Goal: Task Accomplishment & Management: Manage account settings

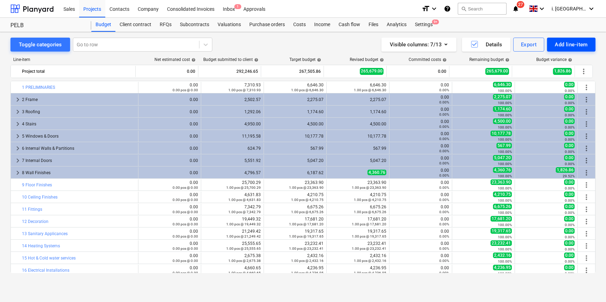
click at [558, 45] on div "Add line-item" at bounding box center [571, 44] width 33 height 9
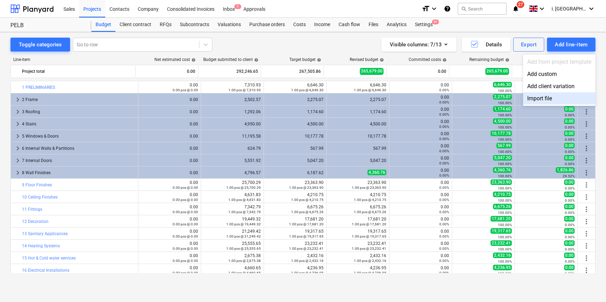
click at [553, 95] on div "Import file" at bounding box center [559, 98] width 73 height 12
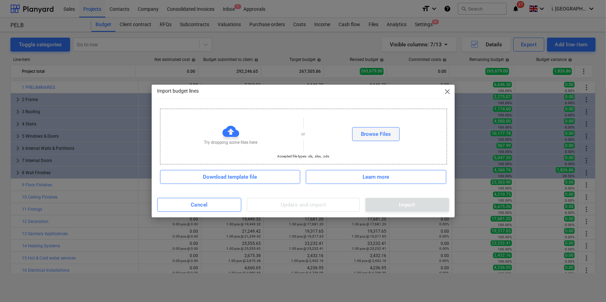
click at [362, 136] on div "Browse Files" at bounding box center [376, 134] width 30 height 9
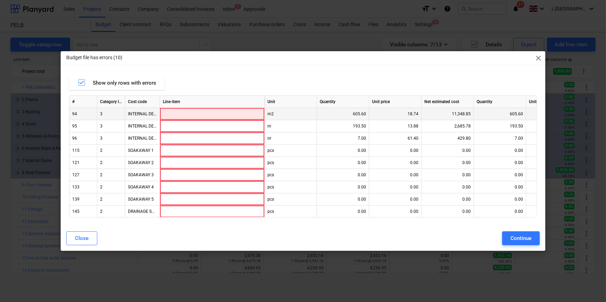
click at [177, 113] on div at bounding box center [212, 114] width 105 height 12
click at [147, 116] on div "INTERNAL DECORATION" at bounding box center [142, 114] width 35 height 12
click at [156, 114] on div "INTERNAL DECORATION" at bounding box center [142, 114] width 35 height 12
click at [149, 114] on div "INTERNAL DECORATION" at bounding box center [142, 114] width 35 height 12
drag, startPoint x: 87, startPoint y: 240, endPoint x: 90, endPoint y: 238, distance: 3.8
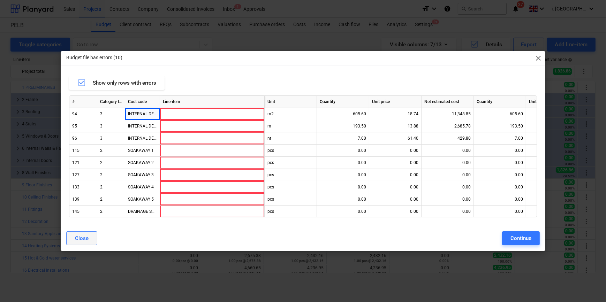
click at [87, 240] on div "Close" at bounding box center [82, 238] width 14 height 9
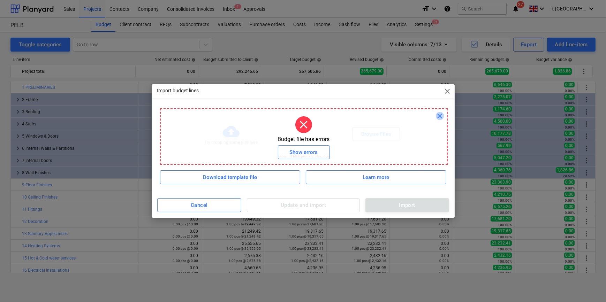
click at [438, 116] on span "close" at bounding box center [440, 116] width 8 height 8
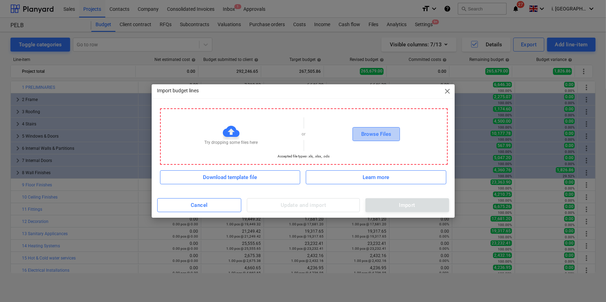
click at [384, 134] on div "Browse Files" at bounding box center [376, 134] width 30 height 9
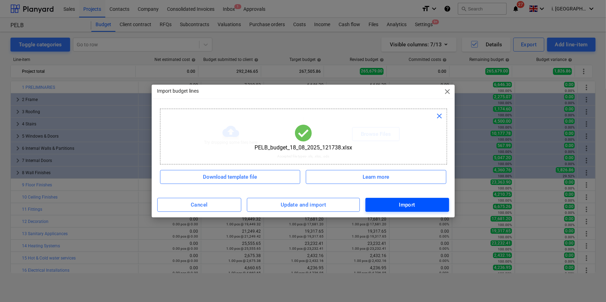
click at [396, 210] on button "Import" at bounding box center [408, 205] width 84 height 14
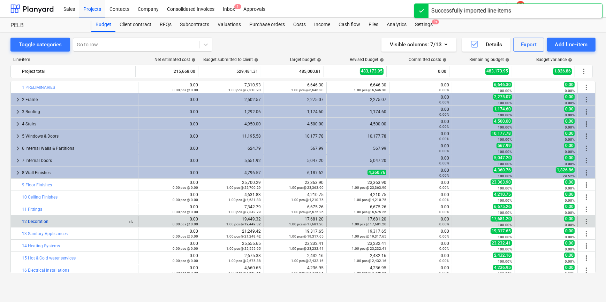
click at [25, 222] on link "12 Decoration" at bounding box center [35, 221] width 27 height 5
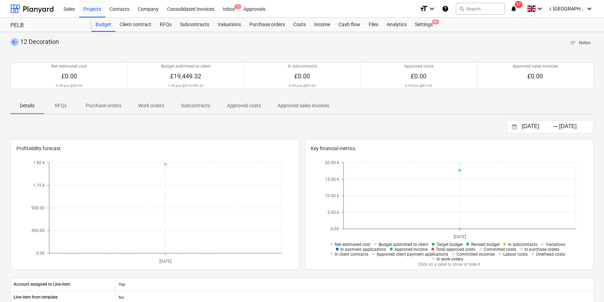
click at [10, 42] on span "arrow_back" at bounding box center [14, 42] width 8 height 8
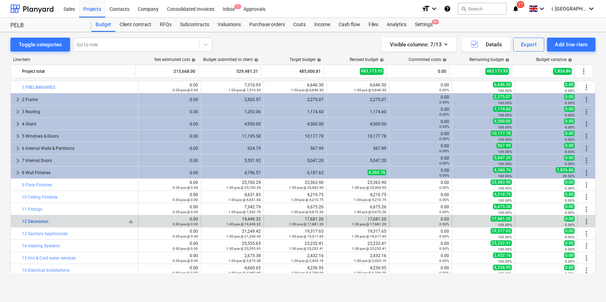
click at [47, 223] on link "12 Decoration" at bounding box center [35, 221] width 27 height 5
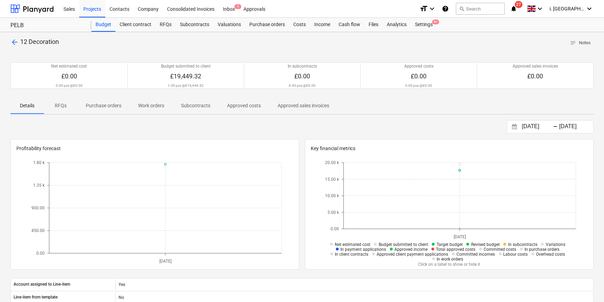
click at [18, 40] on span "arrow_back" at bounding box center [14, 42] width 8 height 8
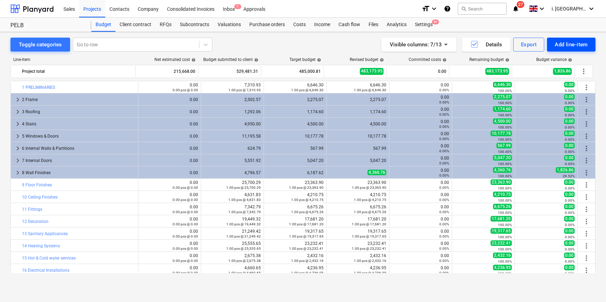
click at [564, 45] on div "Add line-item" at bounding box center [571, 44] width 33 height 9
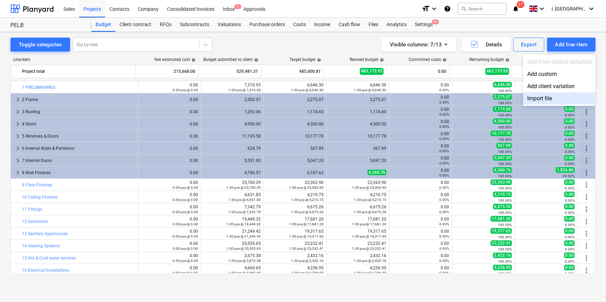
click at [533, 102] on div "Import file" at bounding box center [559, 98] width 73 height 12
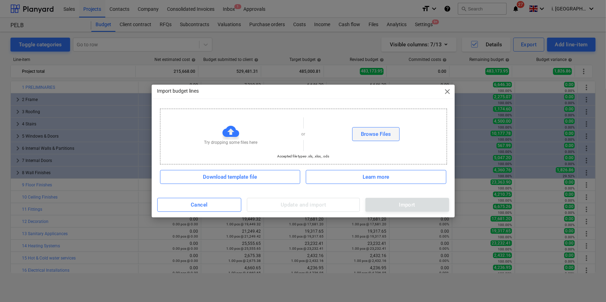
click at [381, 134] on div "Browse Files" at bounding box center [376, 134] width 30 height 9
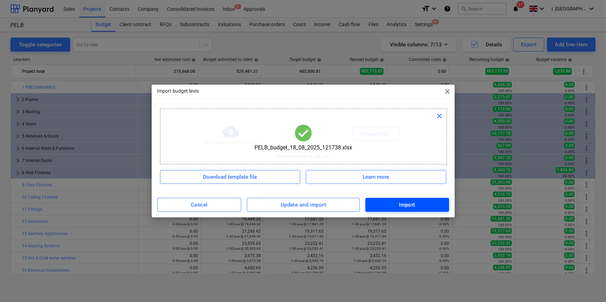
click at [425, 206] on span "Import" at bounding box center [407, 205] width 68 height 9
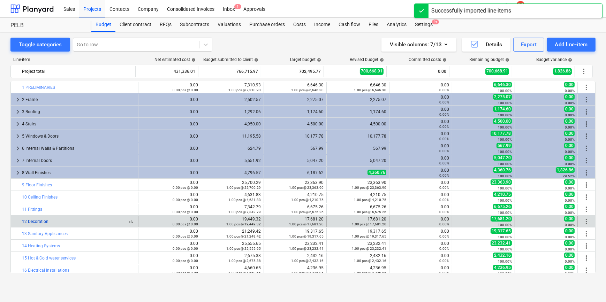
click at [24, 220] on link "12 Decoration" at bounding box center [35, 221] width 27 height 5
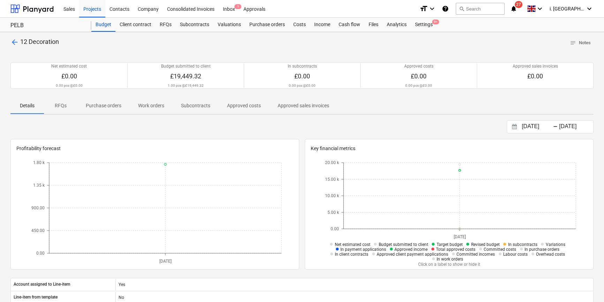
click at [17, 40] on p "arrow_back 12 Decoration" at bounding box center [34, 42] width 48 height 9
click at [11, 42] on span "arrow_back" at bounding box center [14, 42] width 8 height 8
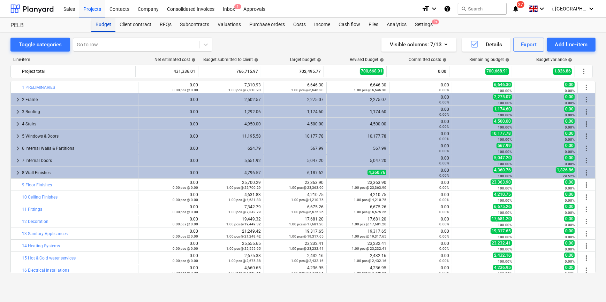
click at [106, 26] on div "Budget" at bounding box center [103, 25] width 24 height 14
drag, startPoint x: 16, startPoint y: 23, endPoint x: 55, endPoint y: 21, distance: 38.8
click at [18, 24] on div "PELB" at bounding box center [46, 25] width 73 height 7
click at [24, 25] on div "PELB" at bounding box center [46, 25] width 73 height 7
click at [106, 26] on div "Budget" at bounding box center [103, 25] width 24 height 14
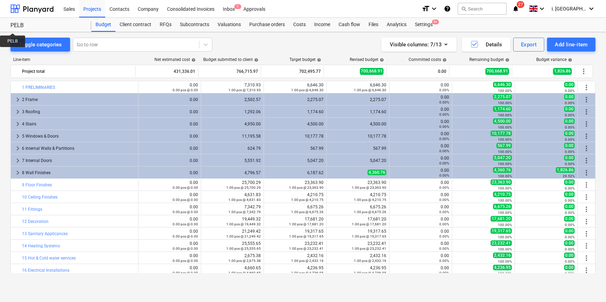
click at [11, 26] on div "PELB" at bounding box center [46, 25] width 73 height 7
click at [42, 11] on div at bounding box center [31, 8] width 43 height 17
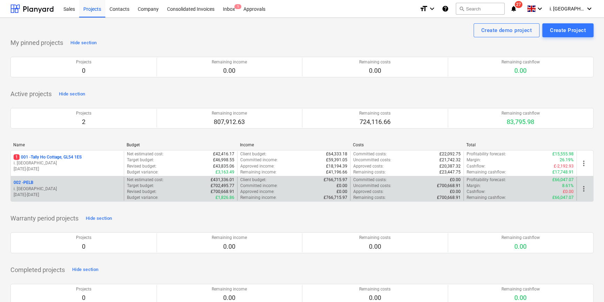
click at [582, 188] on span "more_vert" at bounding box center [584, 189] width 8 height 8
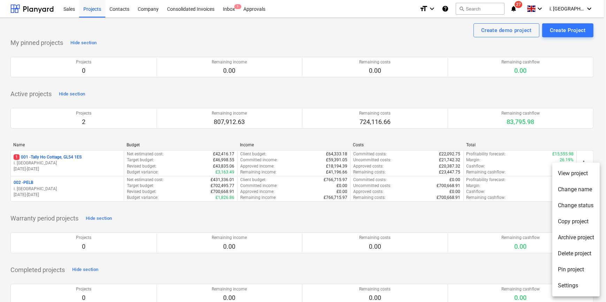
click at [578, 250] on li "Delete project" at bounding box center [576, 254] width 47 height 16
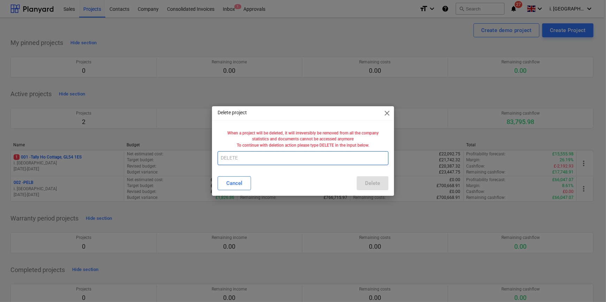
click at [312, 164] on input "text" at bounding box center [303, 158] width 171 height 14
type input "DELETE"
click at [370, 181] on div "Delete" at bounding box center [372, 183] width 15 height 9
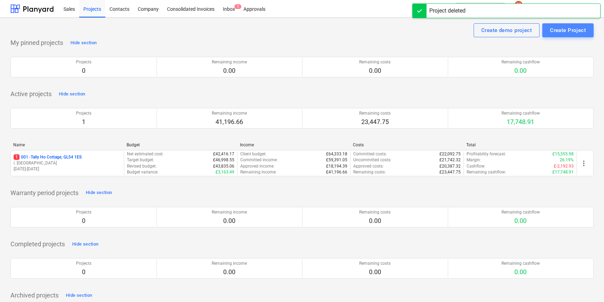
click at [564, 31] on div "Create Project" at bounding box center [568, 30] width 36 height 9
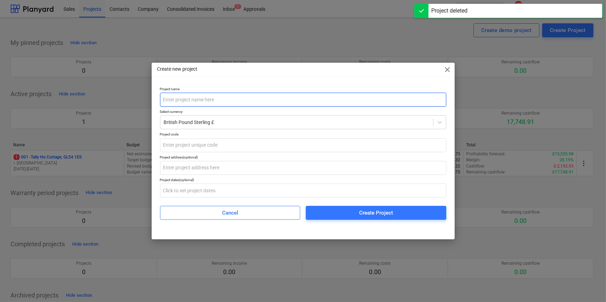
click at [220, 98] on input "text" at bounding box center [303, 100] width 286 height 14
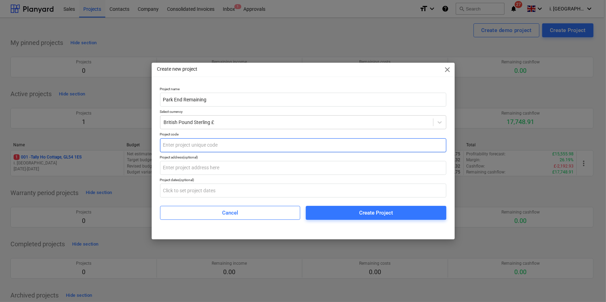
type input "Park End Remaining"
click at [219, 142] on input "text" at bounding box center [303, 145] width 286 height 14
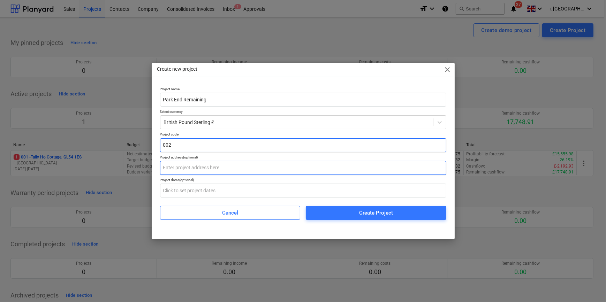
type input "002"
click at [241, 162] on input "text" at bounding box center [303, 168] width 286 height 14
click at [214, 170] on input "text" at bounding box center [303, 168] width 286 height 14
paste input "PELB - [STREET_ADDRESS]"
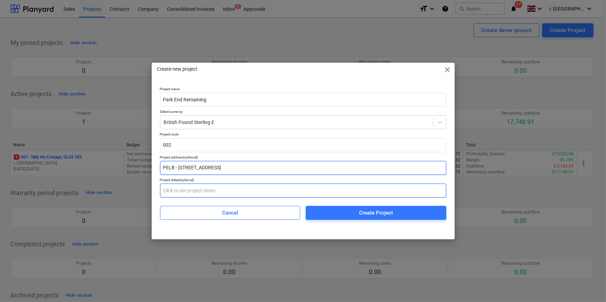
type input "PELB - [STREET_ADDRESS]"
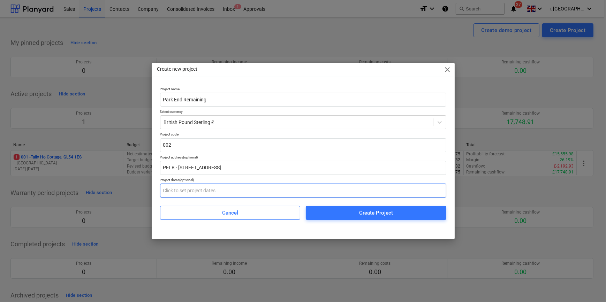
click at [237, 190] on input "text" at bounding box center [303, 191] width 286 height 14
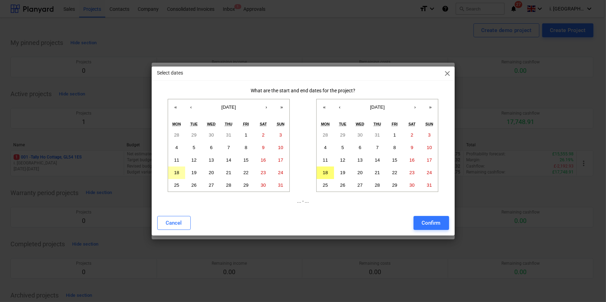
click at [172, 173] on button "18" at bounding box center [176, 173] width 17 height 13
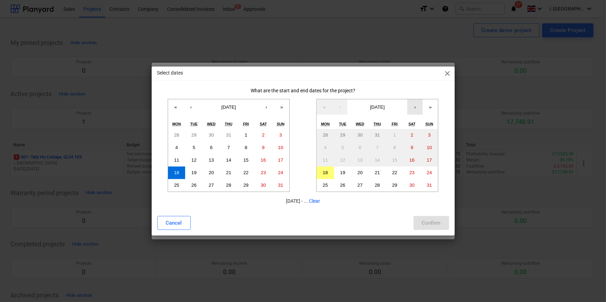
click at [417, 108] on button "›" at bounding box center [414, 106] width 15 height 15
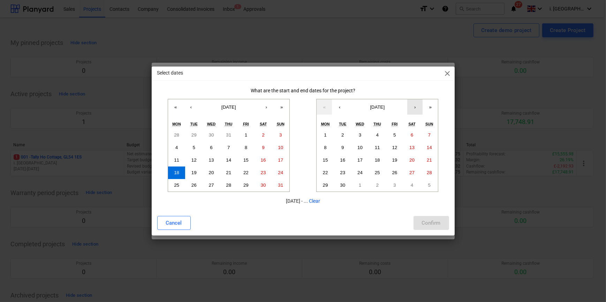
click at [416, 108] on button "›" at bounding box center [414, 106] width 15 height 15
click at [391, 184] on button "31" at bounding box center [394, 185] width 17 height 13
click at [437, 223] on div "Confirm" at bounding box center [431, 223] width 19 height 9
type input "[DATE] - [DATE]"
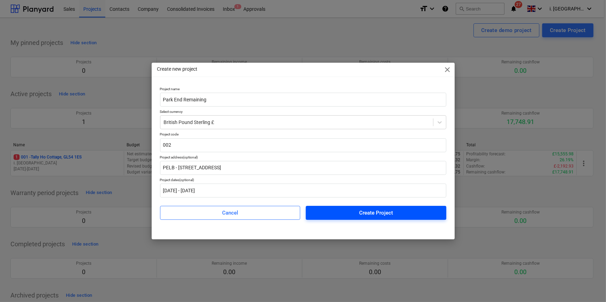
click at [365, 214] on div "Create Project" at bounding box center [376, 213] width 34 height 9
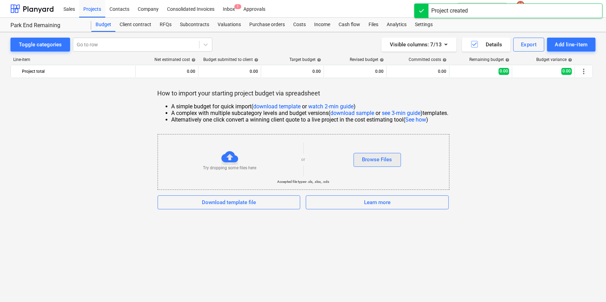
click at [369, 160] on div "Browse Files" at bounding box center [377, 159] width 30 height 9
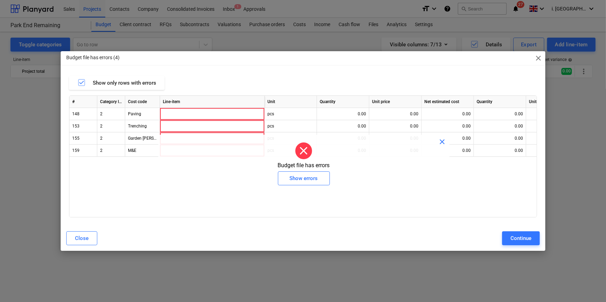
click at [537, 56] on span "close" at bounding box center [538, 58] width 8 height 8
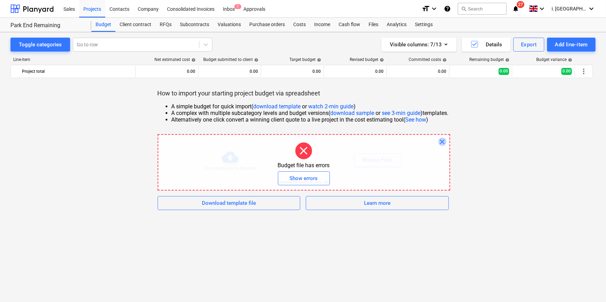
click at [447, 140] on span "close" at bounding box center [442, 142] width 8 height 8
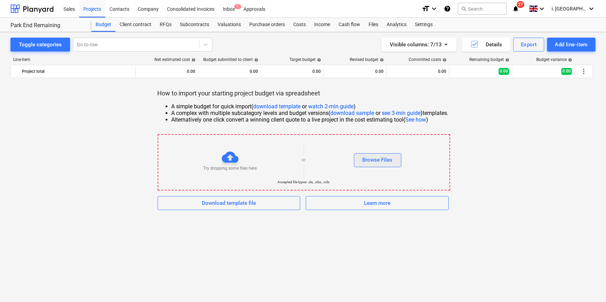
click at [393, 158] on div "Browse Files" at bounding box center [378, 160] width 30 height 9
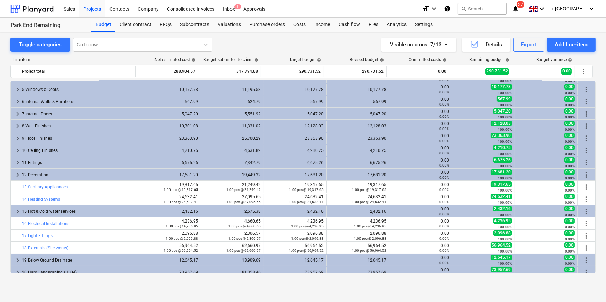
scroll to position [52, 0]
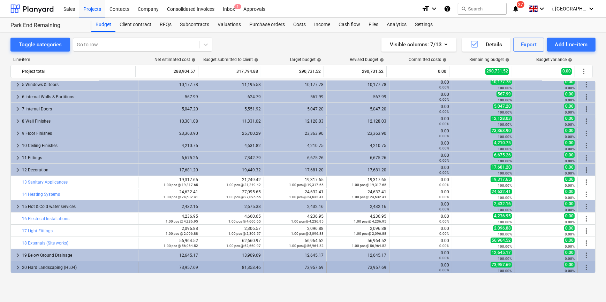
click at [16, 268] on span "keyboard_arrow_right" at bounding box center [18, 268] width 8 height 8
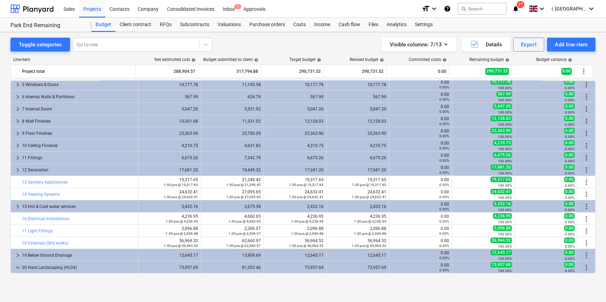
scroll to position [113, 0]
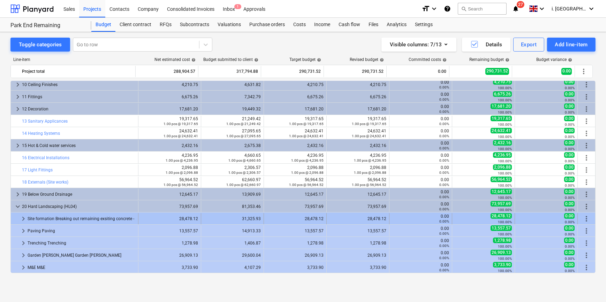
click at [22, 218] on span "keyboard_arrow_right" at bounding box center [23, 219] width 8 height 8
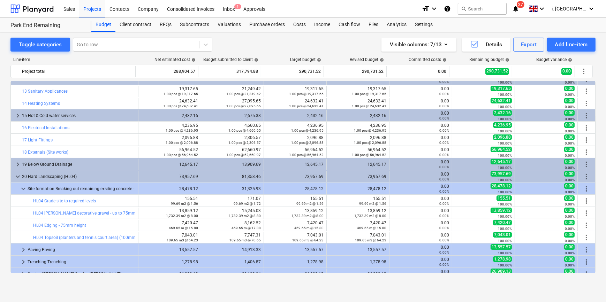
scroll to position [146, 0]
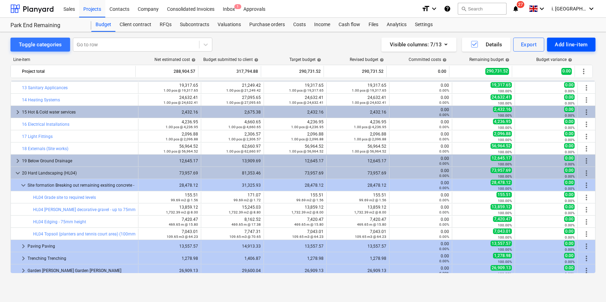
click at [585, 46] on div "Add line-item" at bounding box center [571, 44] width 33 height 9
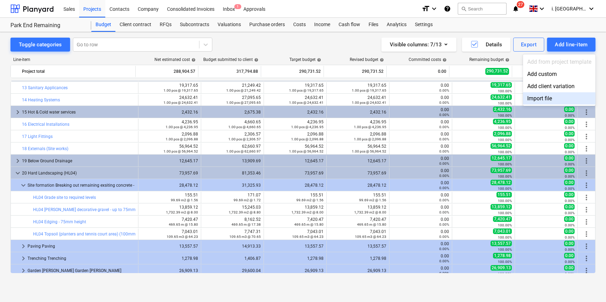
click at [43, 203] on div at bounding box center [303, 151] width 606 height 302
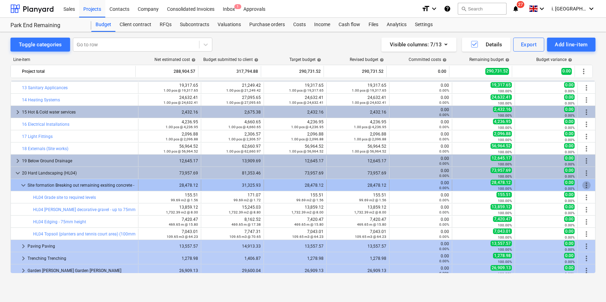
click at [583, 185] on span "more_vert" at bounding box center [587, 185] width 8 height 8
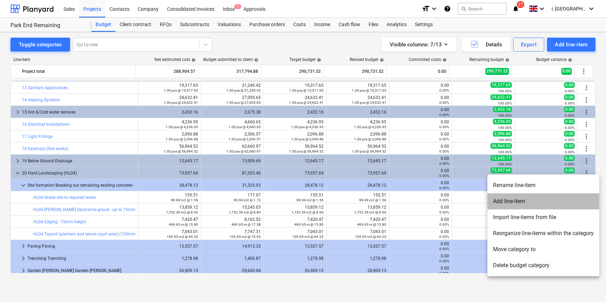
click at [554, 202] on li "Add line-item" at bounding box center [544, 202] width 112 height 16
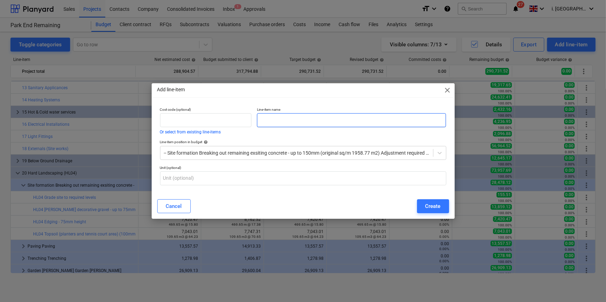
click at [291, 118] on input "text" at bounding box center [351, 120] width 189 height 14
type input "Site formation"
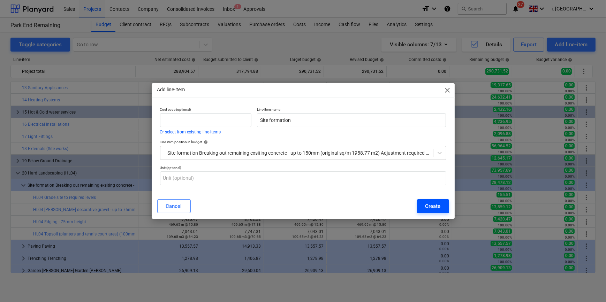
click at [430, 207] on div "Create" at bounding box center [433, 206] width 15 height 9
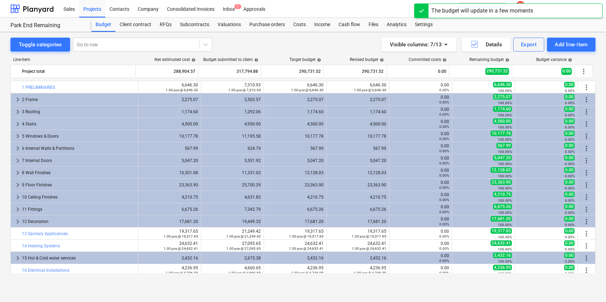
scroll to position [146, 0]
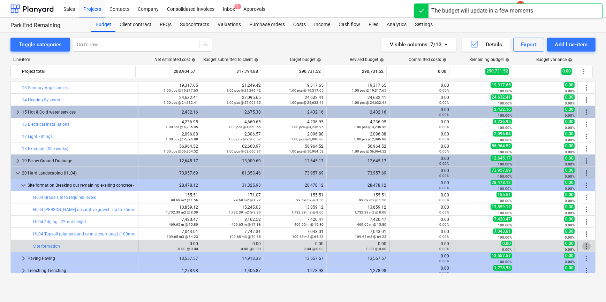
click at [586, 246] on span "more_vert" at bounding box center [587, 246] width 8 height 8
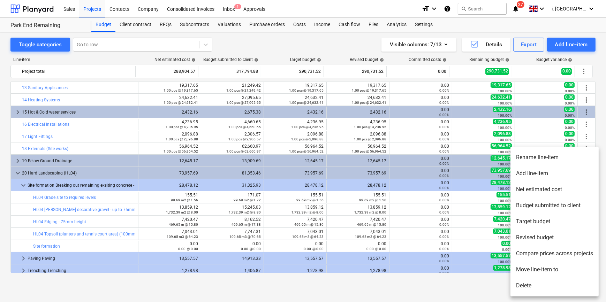
click at [527, 284] on li "Delete" at bounding box center [555, 286] width 88 height 16
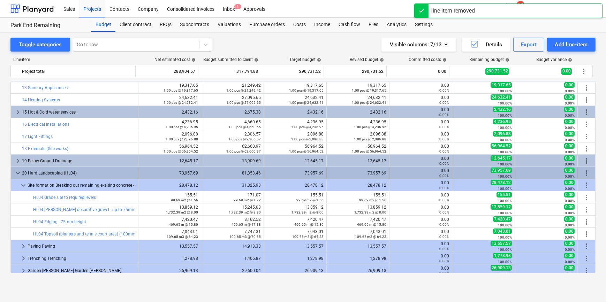
click at [584, 170] on span "more_vert" at bounding box center [587, 173] width 8 height 8
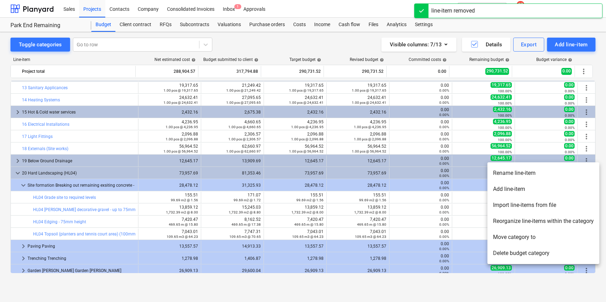
click at [555, 193] on li "Add line-item" at bounding box center [544, 189] width 112 height 16
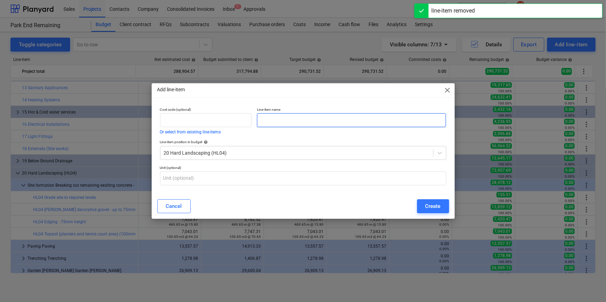
click at [276, 121] on input "text" at bounding box center [351, 120] width 189 height 14
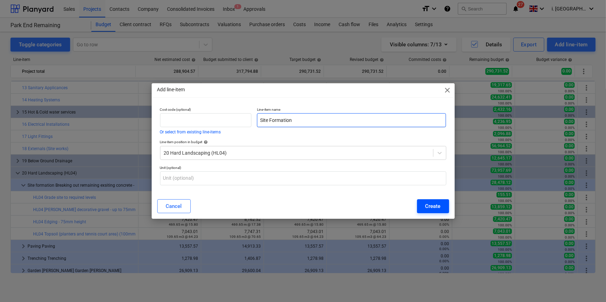
type input "Site Formation"
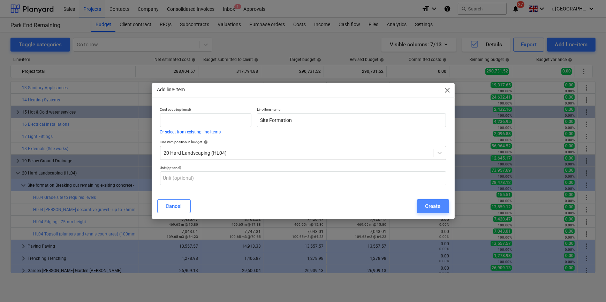
click at [435, 210] on div "Create" at bounding box center [433, 206] width 15 height 9
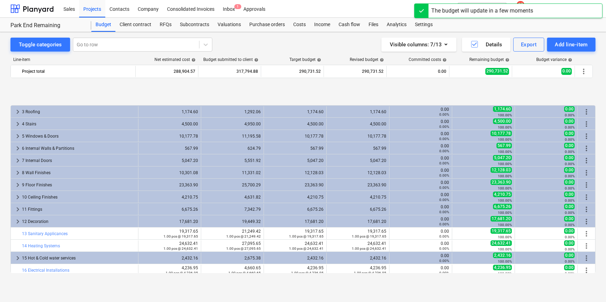
scroll to position [168, 0]
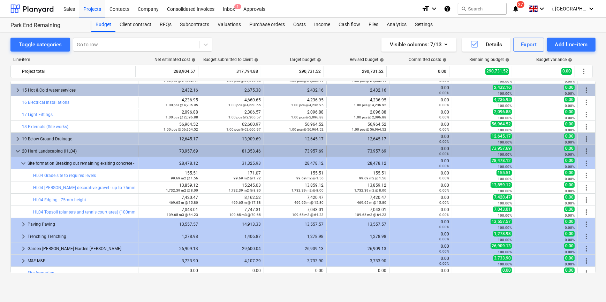
click at [16, 151] on span "keyboard_arrow_down" at bounding box center [18, 151] width 8 height 8
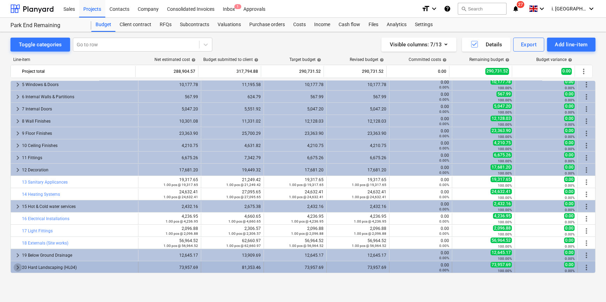
click at [17, 267] on span "keyboard_arrow_right" at bounding box center [18, 268] width 8 height 8
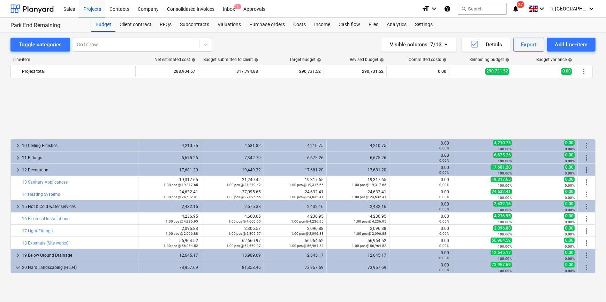
scroll to position [125, 0]
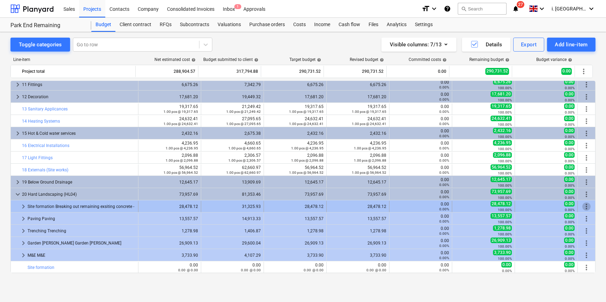
click at [584, 207] on span "more_vert" at bounding box center [587, 207] width 8 height 8
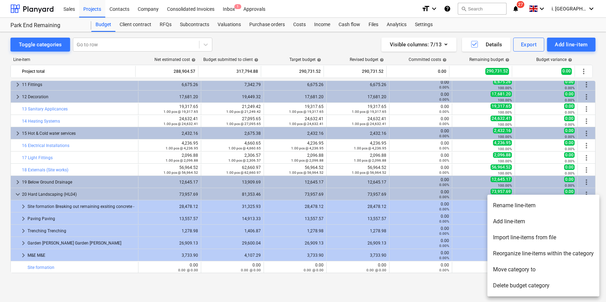
click at [536, 268] on li "Move category to" at bounding box center [544, 270] width 112 height 16
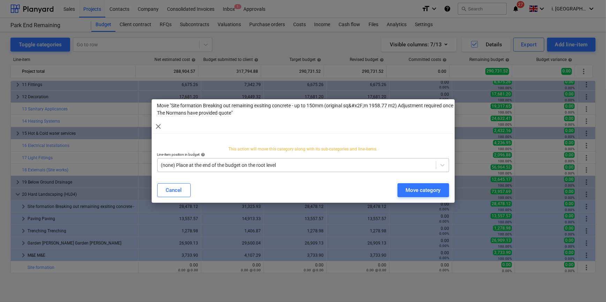
click at [277, 163] on div at bounding box center [296, 165] width 271 height 7
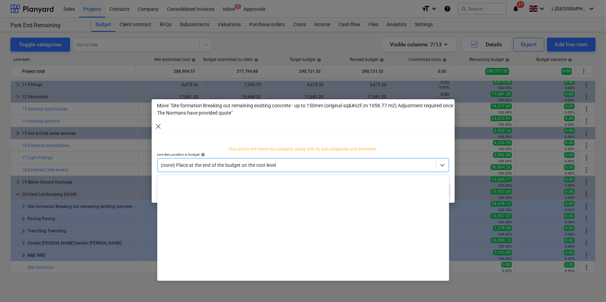
scroll to position [1910, 0]
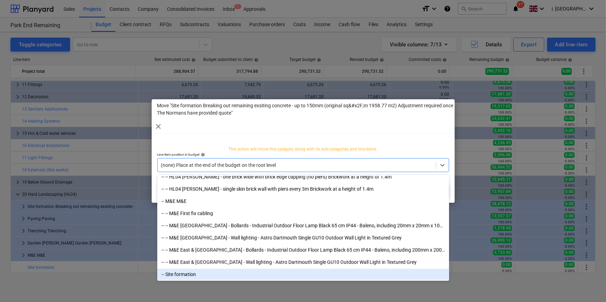
click at [228, 277] on div "-- Site formation" at bounding box center [303, 274] width 292 height 11
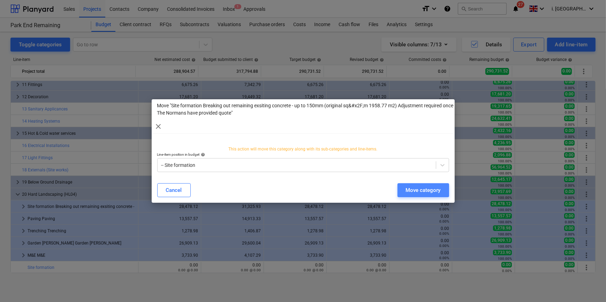
click at [434, 192] on div "Move category" at bounding box center [423, 190] width 35 height 9
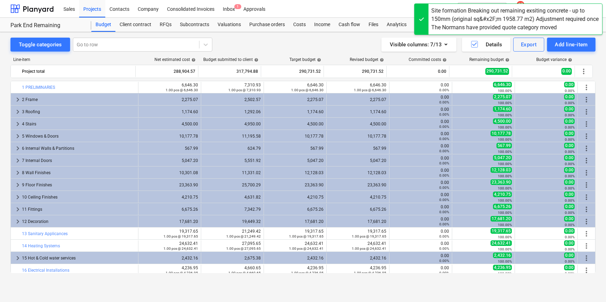
scroll to position [113, 0]
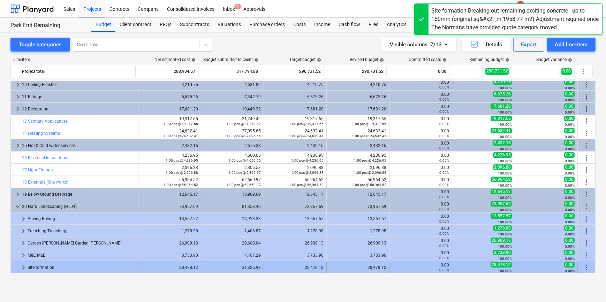
click at [22, 268] on span "keyboard_arrow_right" at bounding box center [23, 268] width 8 height 8
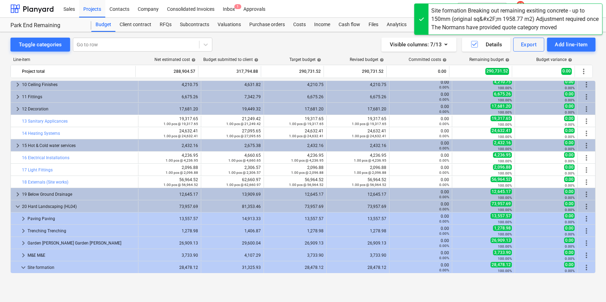
scroll to position [125, 0]
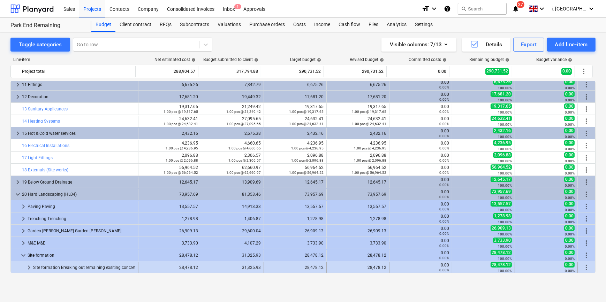
click at [27, 266] on span "keyboard_arrow_right" at bounding box center [29, 268] width 8 height 8
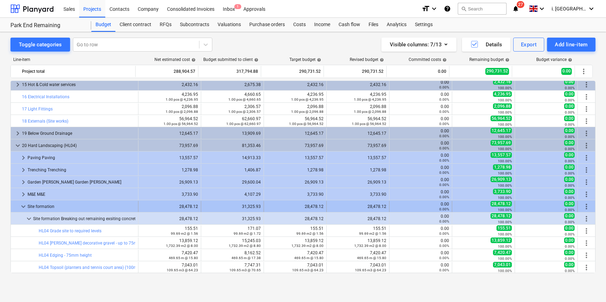
click at [20, 205] on span "keyboard_arrow_down" at bounding box center [23, 207] width 8 height 8
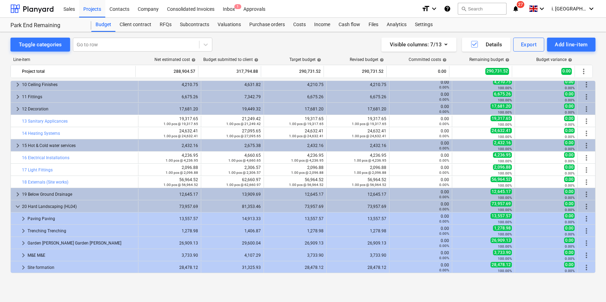
scroll to position [113, 0]
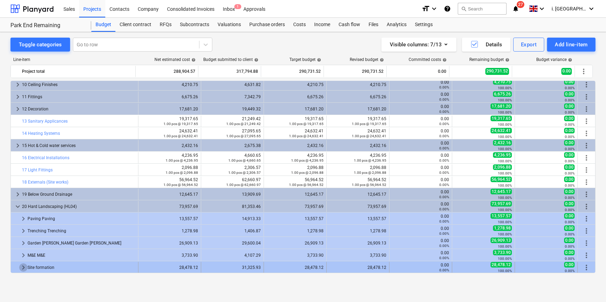
click at [21, 269] on span "keyboard_arrow_right" at bounding box center [23, 268] width 8 height 8
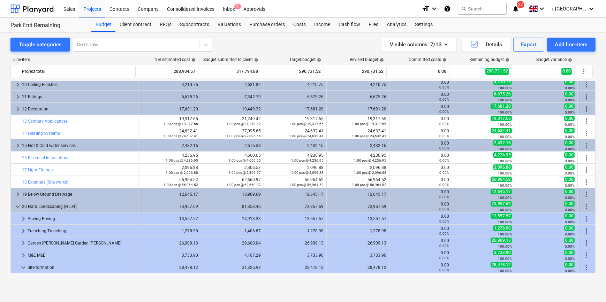
scroll to position [125, 0]
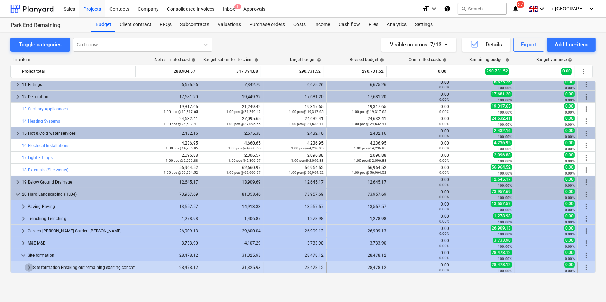
click at [28, 267] on span "keyboard_arrow_right" at bounding box center [29, 268] width 8 height 8
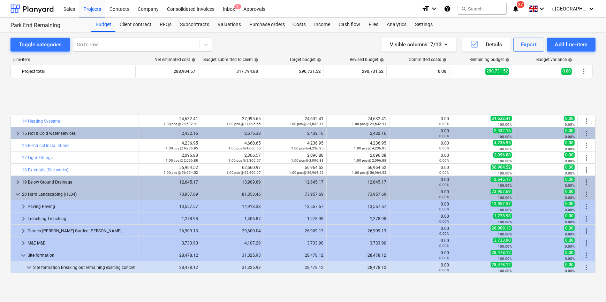
scroll to position [174, 0]
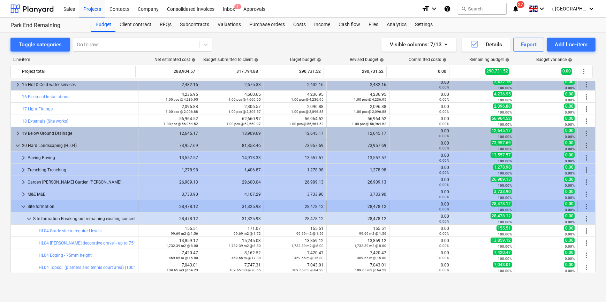
click at [583, 204] on span "more_vert" at bounding box center [587, 207] width 8 height 8
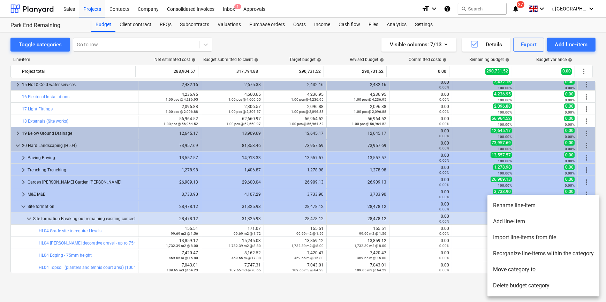
click at [108, 229] on div at bounding box center [303, 151] width 606 height 302
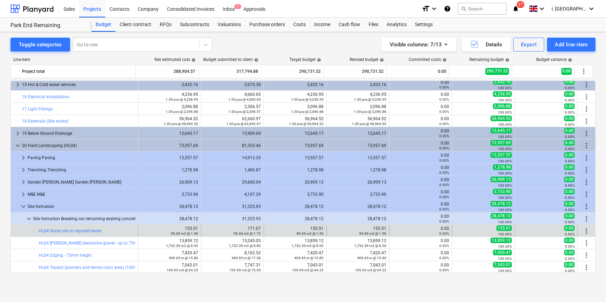
click at [586, 229] on span "more_vert" at bounding box center [587, 231] width 8 height 8
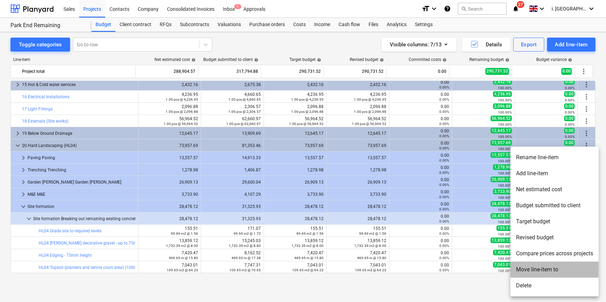
click at [542, 271] on li "Move line-item to" at bounding box center [555, 270] width 88 height 16
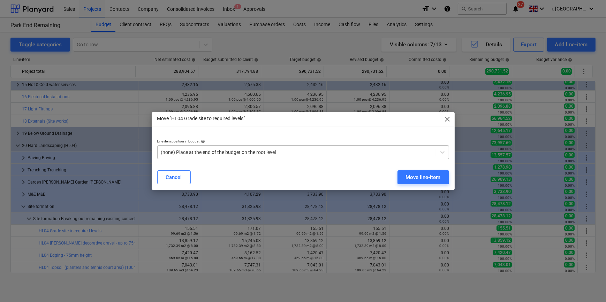
click at [298, 148] on div "(none) Place at the end of the budget on the root level" at bounding box center [297, 153] width 278 height 10
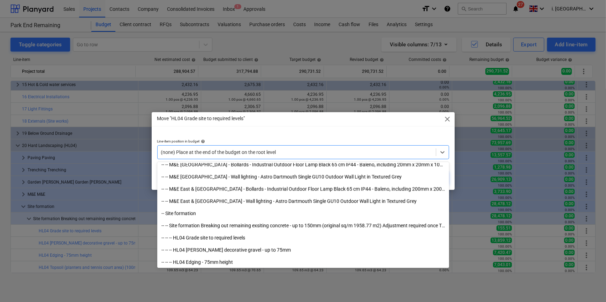
scroll to position [1910, 0]
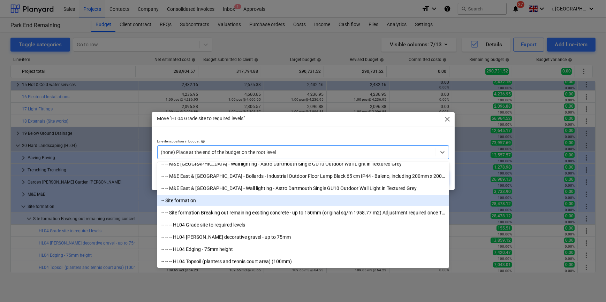
drag, startPoint x: 192, startPoint y: 199, endPoint x: 206, endPoint y: 206, distance: 15.6
click at [192, 199] on div "-- Site formation" at bounding box center [303, 200] width 292 height 11
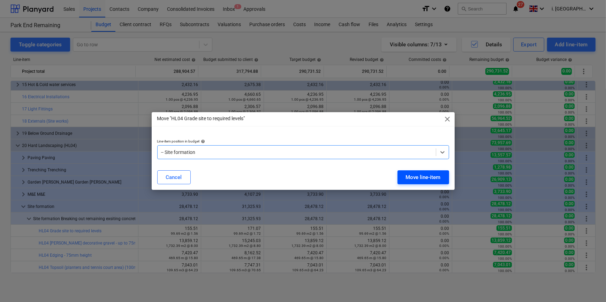
click at [409, 179] on div "Move line-item" at bounding box center [423, 177] width 35 height 9
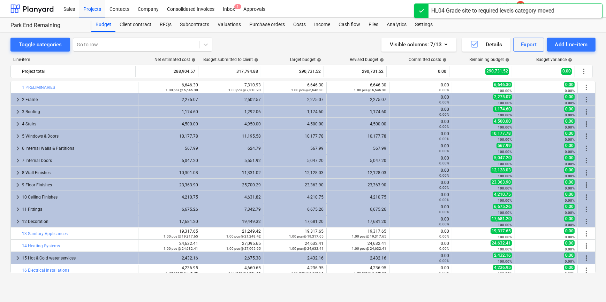
scroll to position [174, 0]
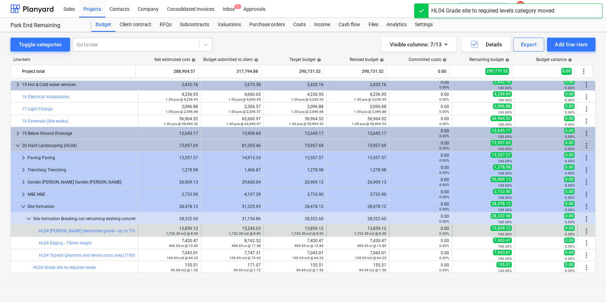
click at [583, 231] on span "more_vert" at bounding box center [587, 231] width 8 height 8
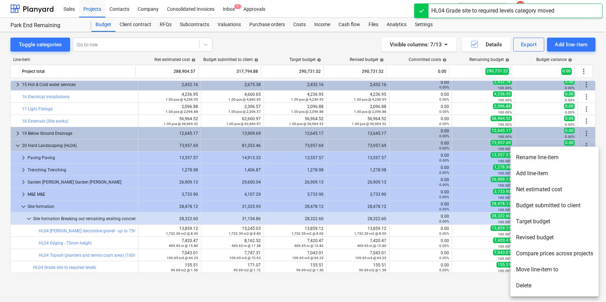
click at [552, 271] on li "Move line-item to" at bounding box center [555, 270] width 88 height 16
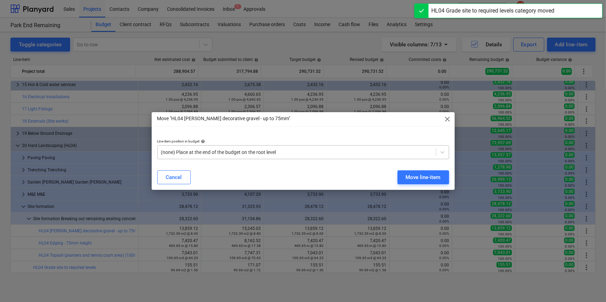
click at [307, 156] on div at bounding box center [296, 152] width 271 height 7
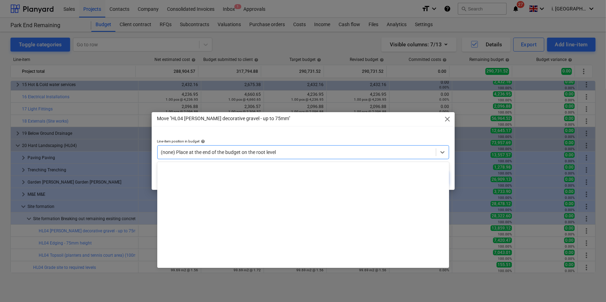
scroll to position [1910, 0]
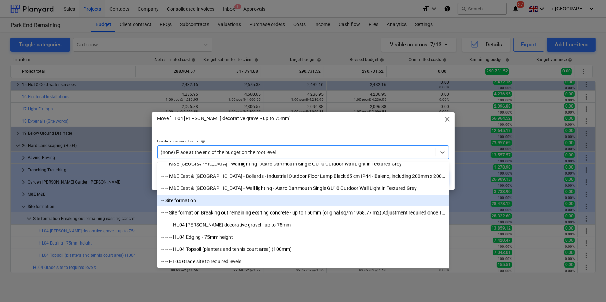
click at [185, 199] on div "-- Site formation" at bounding box center [303, 200] width 292 height 11
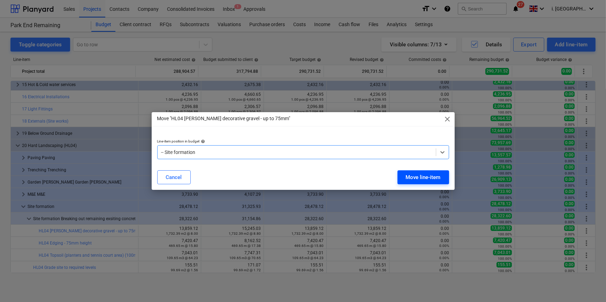
click at [412, 179] on div "Move line-item" at bounding box center [423, 177] width 35 height 9
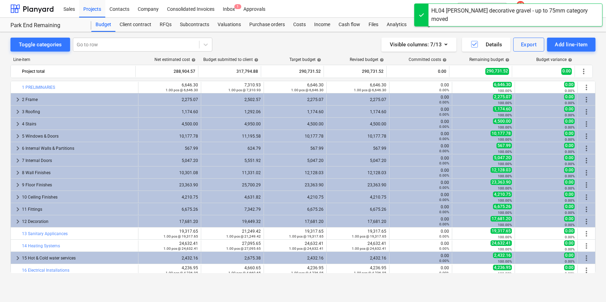
scroll to position [174, 0]
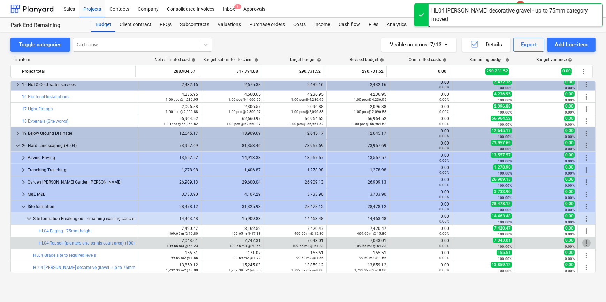
click at [584, 241] on span "more_vert" at bounding box center [587, 243] width 8 height 8
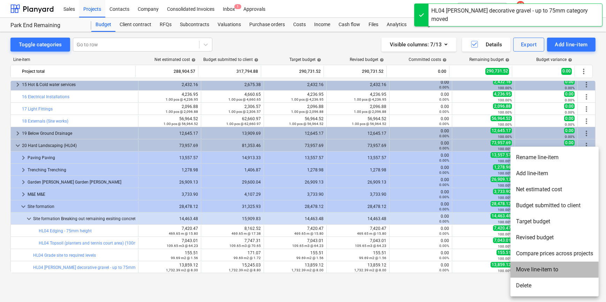
click at [544, 268] on li "Move line-item to" at bounding box center [555, 270] width 88 height 16
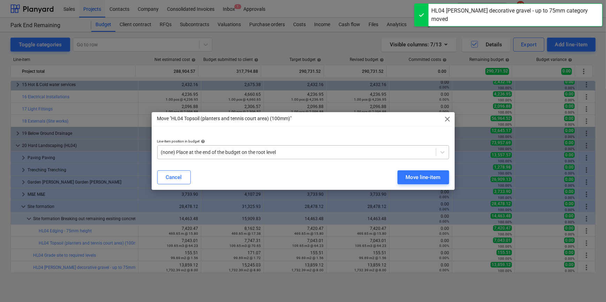
click at [287, 151] on div at bounding box center [296, 152] width 271 height 7
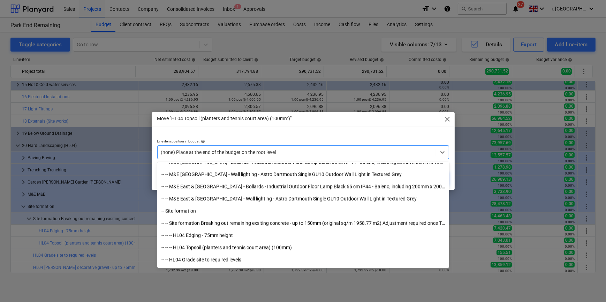
scroll to position [1910, 0]
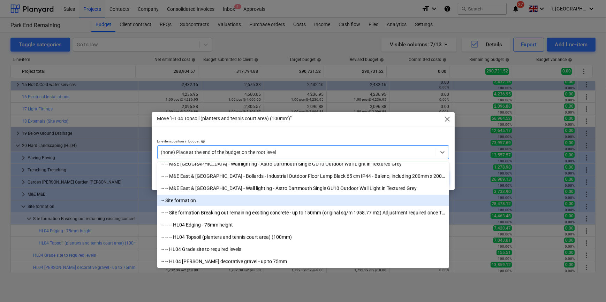
click at [194, 206] on div "-- Site formation" at bounding box center [303, 200] width 292 height 11
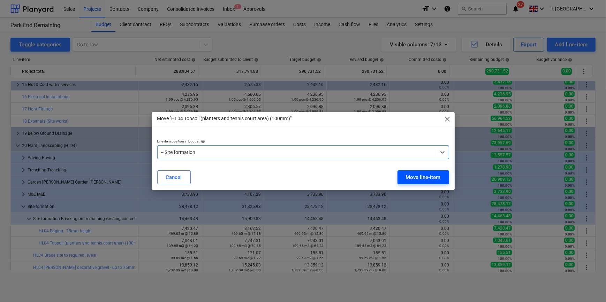
click at [410, 174] on div "Move line-item" at bounding box center [423, 177] width 35 height 9
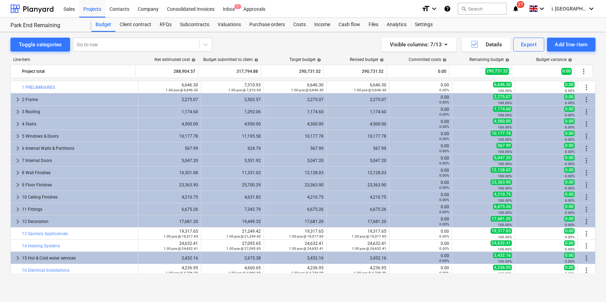
scroll to position [174, 0]
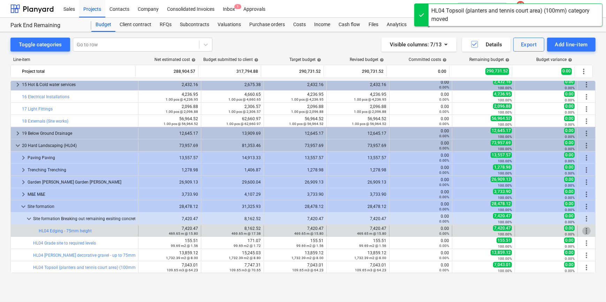
click at [584, 231] on span "more_vert" at bounding box center [587, 231] width 8 height 8
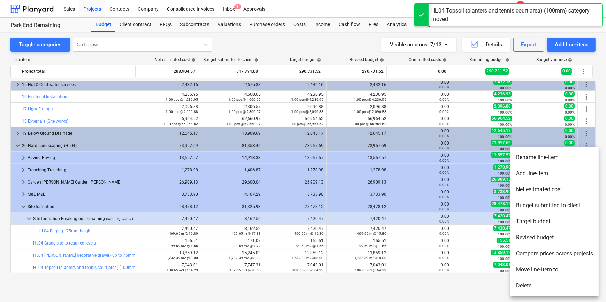
click at [523, 269] on li "Move line-item to" at bounding box center [555, 270] width 88 height 16
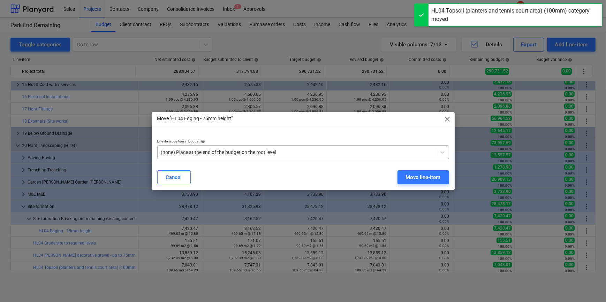
drag, startPoint x: 229, startPoint y: 155, endPoint x: 228, endPoint y: 161, distance: 6.4
click at [229, 155] on div at bounding box center [296, 152] width 271 height 7
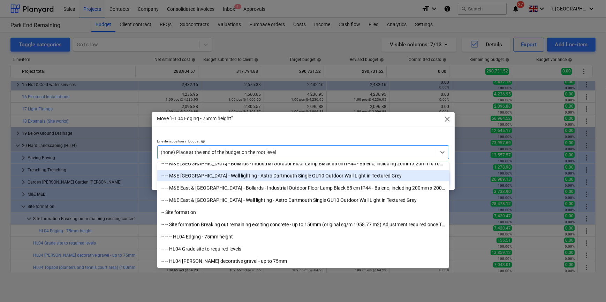
scroll to position [1910, 0]
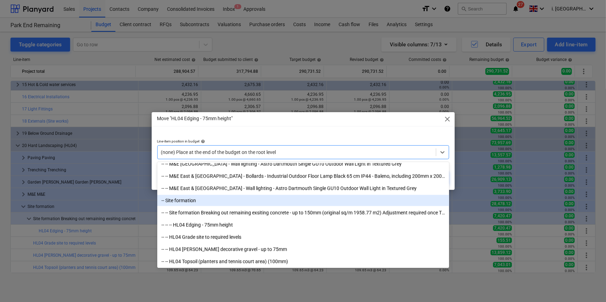
click at [202, 201] on div "-- Site formation" at bounding box center [303, 200] width 292 height 11
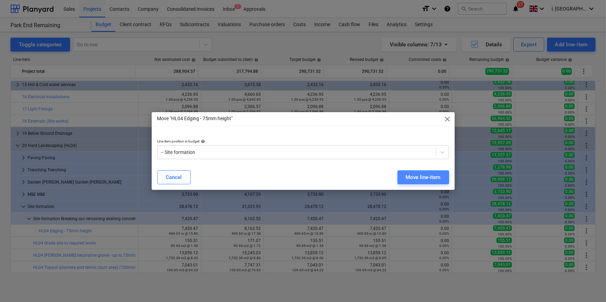
click at [422, 181] on div "Move line-item" at bounding box center [423, 177] width 35 height 9
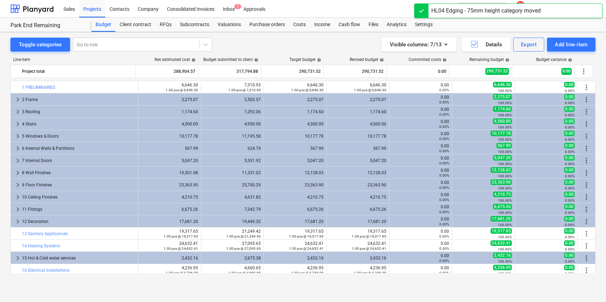
scroll to position [174, 0]
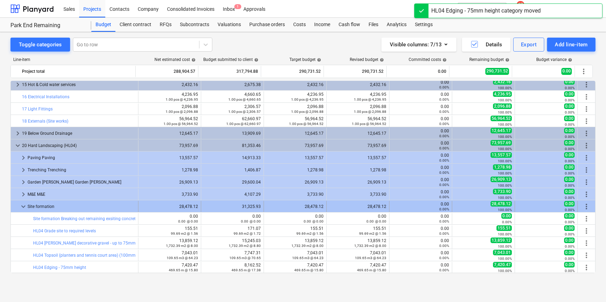
click at [24, 207] on span "keyboard_arrow_down" at bounding box center [23, 207] width 8 height 8
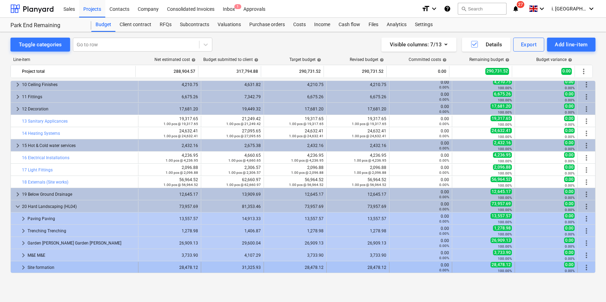
click at [24, 269] on span "keyboard_arrow_right" at bounding box center [23, 268] width 8 height 8
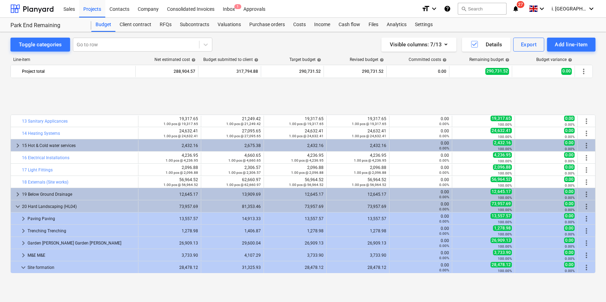
scroll to position [174, 0]
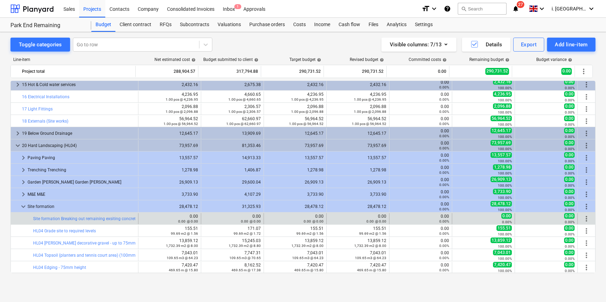
click at [583, 218] on span "more_vert" at bounding box center [587, 219] width 8 height 8
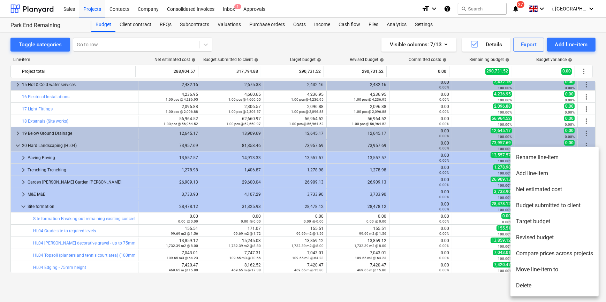
click at [539, 159] on li "Rename line-item" at bounding box center [555, 158] width 88 height 16
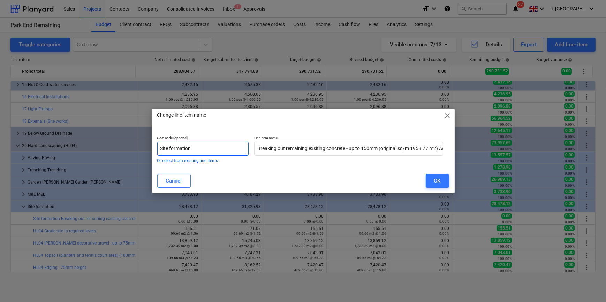
drag, startPoint x: 223, startPoint y: 147, endPoint x: 84, endPoint y: 148, distance: 138.5
click at [84, 148] on div "Change line-item name close Cost code (optional) Site formation Or select from …" at bounding box center [303, 151] width 606 height 302
click at [440, 181] on div "OK" at bounding box center [437, 181] width 7 height 9
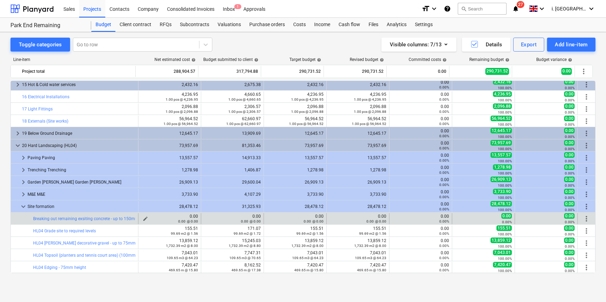
click at [183, 220] on small "0.00 @ 0.00" at bounding box center [188, 222] width 20 height 4
click at [144, 218] on span "edit" at bounding box center [146, 219] width 6 height 6
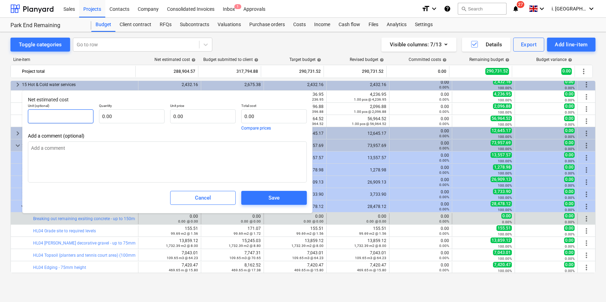
click at [81, 114] on input "text" at bounding box center [61, 117] width 66 height 14
type input "m"
type textarea "x"
type input "m2"
type textarea "x"
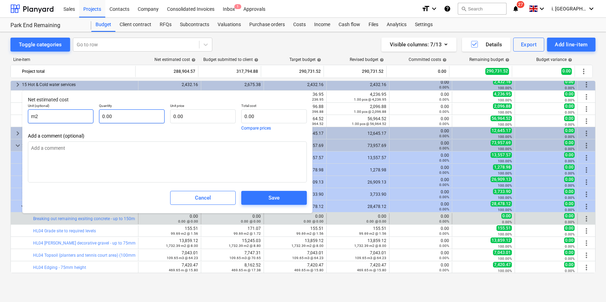
type input "m2"
type textarea "x"
click at [115, 119] on input "text" at bounding box center [132, 117] width 66 height 14
type input "0.00"
type textarea "x"
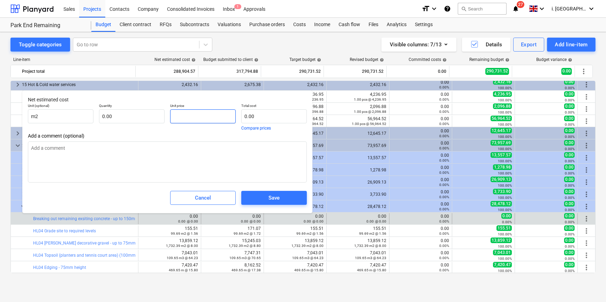
click at [181, 119] on input "text" at bounding box center [203, 117] width 66 height 14
type input "5"
type textarea "x"
type input "5."
type textarea "x"
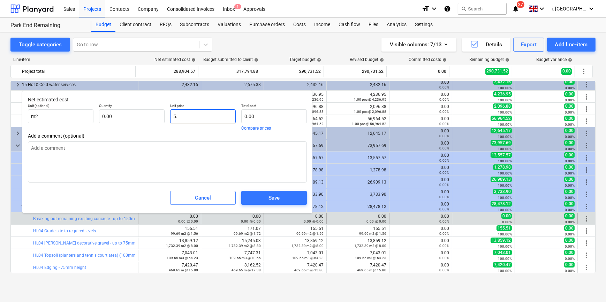
type input "5.4"
type textarea "x"
type input "5.46"
type textarea "x"
type input "5.46"
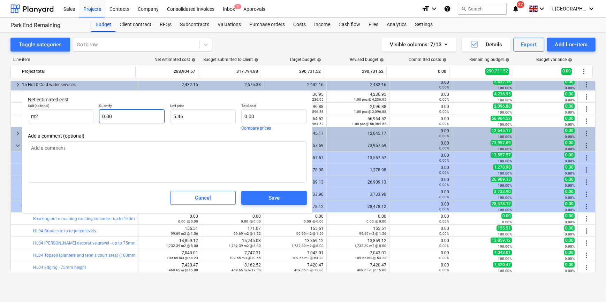
type textarea "x"
click at [129, 119] on input "text" at bounding box center [132, 117] width 66 height 14
type textarea "x"
type input "1"
type input "5.46"
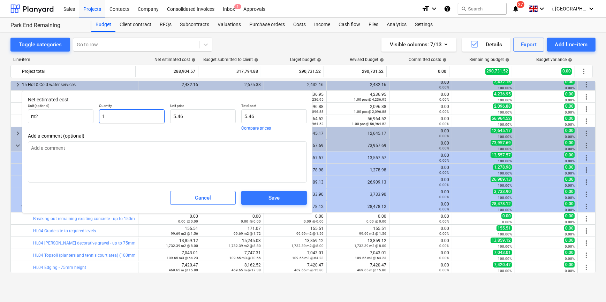
type textarea "x"
type input "13"
type input "70.98"
type textarea "x"
type input "132"
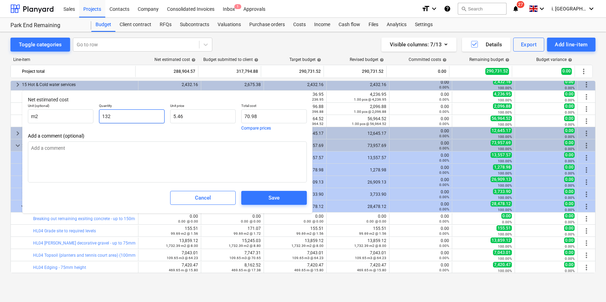
type input "720.72"
type textarea "x"
type input "132."
type textarea "x"
type input "132.0"
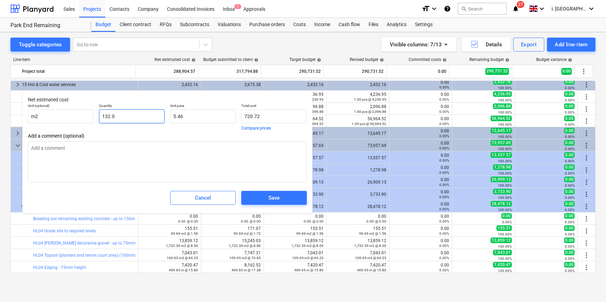
type textarea "x"
type input "132.07"
type input "721.10"
type textarea "x"
type input "132.075"
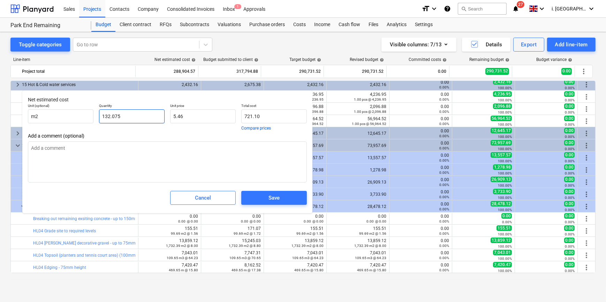
type input "721.13"
type input "132.075"
type textarea "x"
type input "132.08"
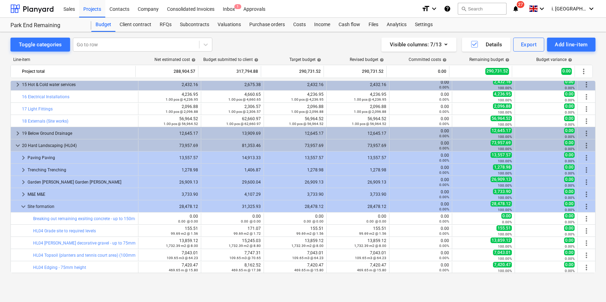
type textarea "x"
type input "132.08"
type input "5.46"
type input "721.13"
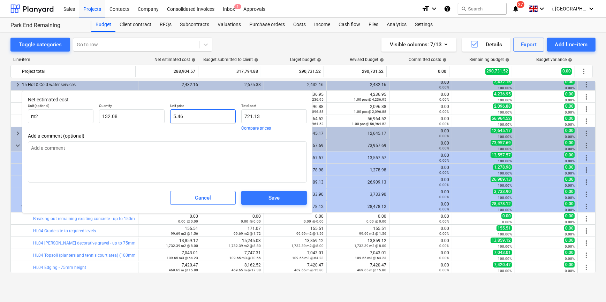
click at [227, 112] on input "5.46" at bounding box center [203, 117] width 66 height 14
type textarea "x"
type input "5.4"
type input "713.21"
type textarea "x"
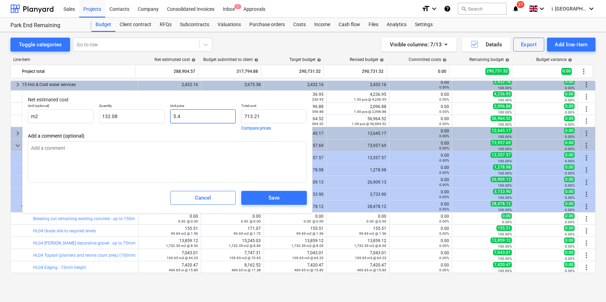
type input "5.44"
type input "718.49"
type textarea "x"
type input "5.4"
type input "713.21"
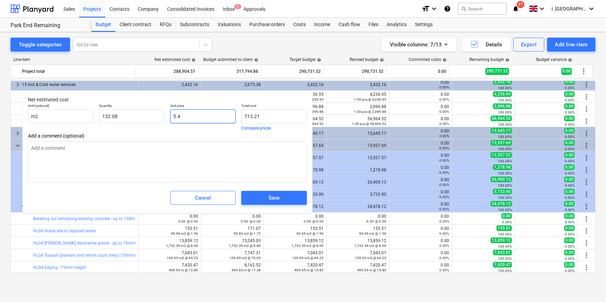
type textarea "x"
type input "5.45"
type input "719.81"
type textarea "x"
type input "5.457"
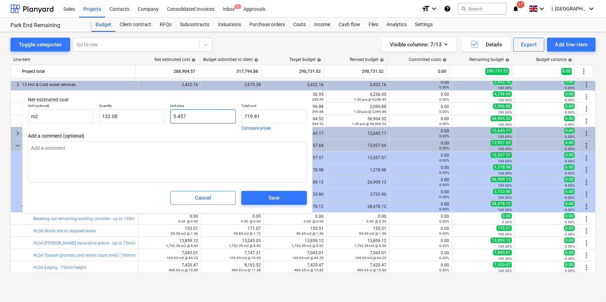
type input "720.73"
type input "5.457"
type textarea "x"
type input "5.46"
click at [290, 195] on span "Save" at bounding box center [274, 198] width 49 height 9
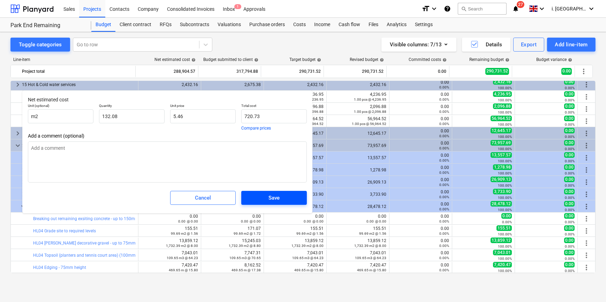
type textarea "x"
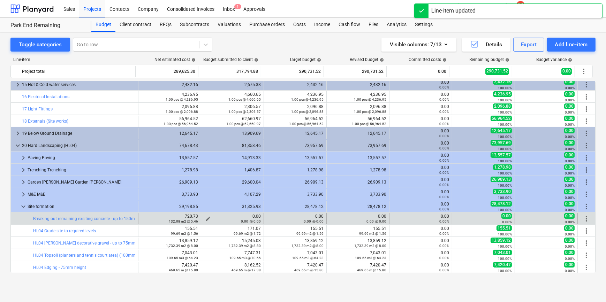
click at [206, 219] on div "0.00 @ 0.00" at bounding box center [232, 221] width 57 height 5
click at [206, 217] on span "edit" at bounding box center [208, 219] width 6 height 6
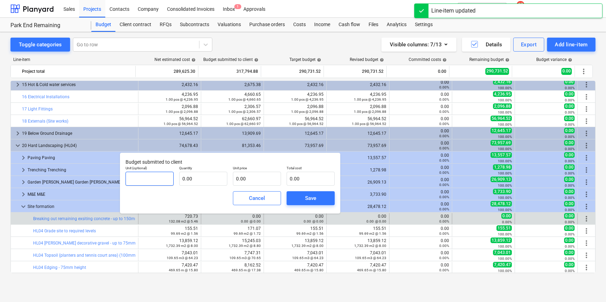
click at [162, 180] on input "text" at bounding box center [150, 179] width 48 height 14
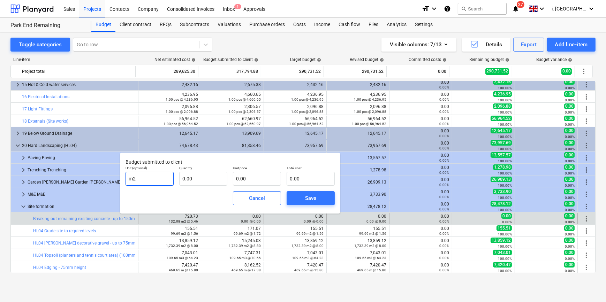
type input "m2"
type input "132.08"
type input "6"
type input "792.48"
type input "6.01"
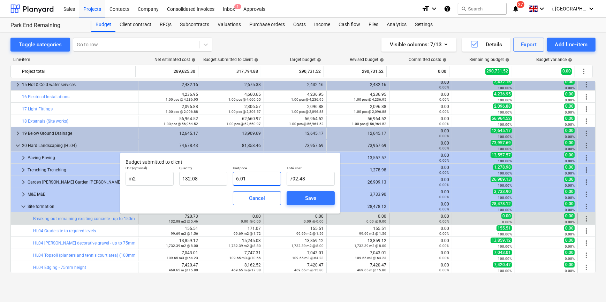
type input "793.80"
type input "6.01"
click at [330, 195] on button "Save" at bounding box center [311, 199] width 48 height 14
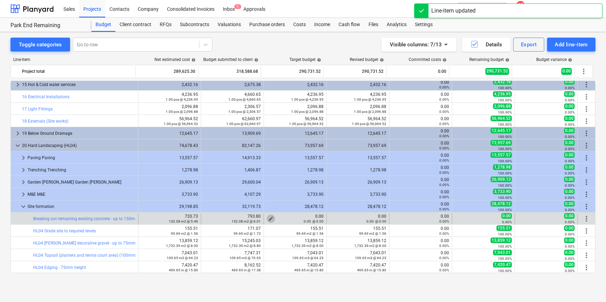
click at [268, 218] on span "edit" at bounding box center [271, 219] width 6 height 6
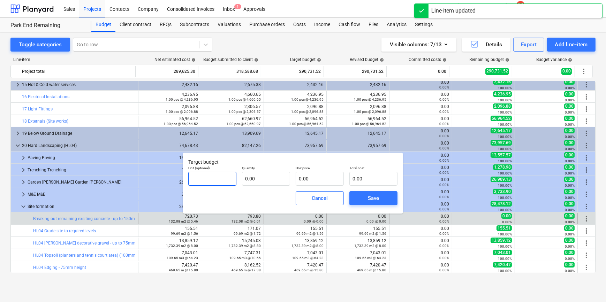
click at [208, 179] on input "text" at bounding box center [212, 179] width 48 height 14
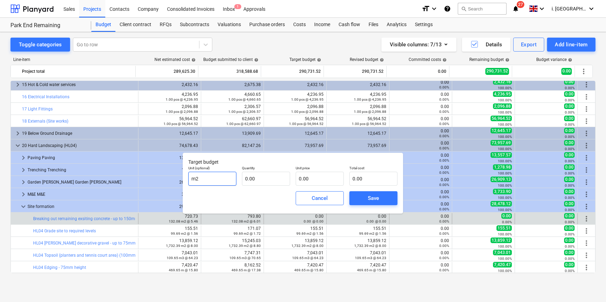
type input "m2"
type input "132.08"
type input "5"
type input "660.40"
type input "5.4"
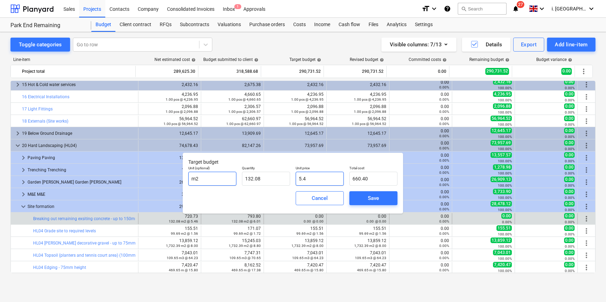
type input "713.23"
type input "5.46"
type input "721.16"
type input "5.46"
type input "721.16"
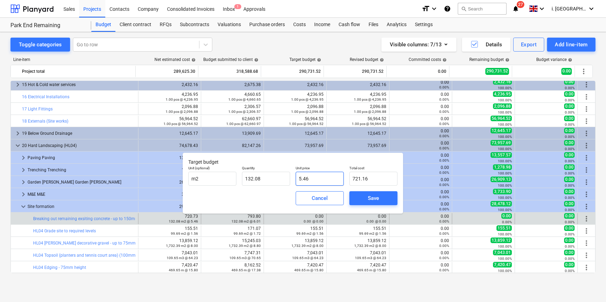
click at [328, 180] on input "5.46" at bounding box center [320, 179] width 48 height 14
type input "5.4"
type input "713.23"
type input "5.45"
type input "719.84"
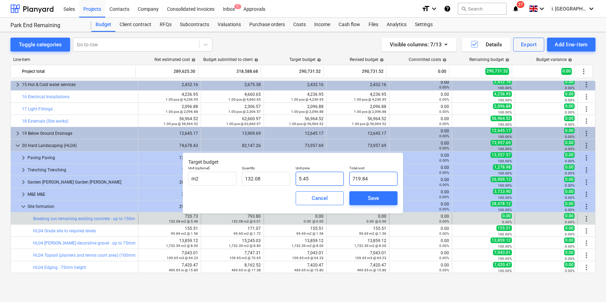
type input "5.457"
type input "720.76"
type input "5.46"
click at [380, 200] on span "Save" at bounding box center [373, 198] width 31 height 9
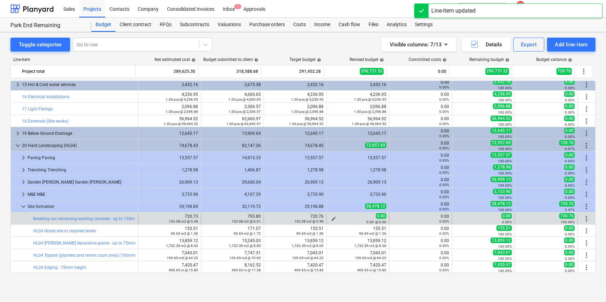
click at [331, 217] on span "edit" at bounding box center [334, 219] width 6 height 6
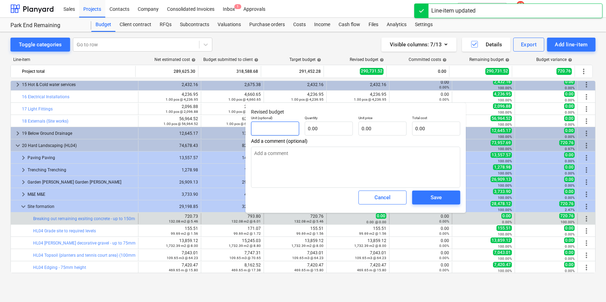
drag, startPoint x: 281, startPoint y: 135, endPoint x: 286, endPoint y: 142, distance: 8.7
click at [281, 134] on input "text" at bounding box center [275, 129] width 48 height 14
type textarea "x"
type input "m"
type textarea "x"
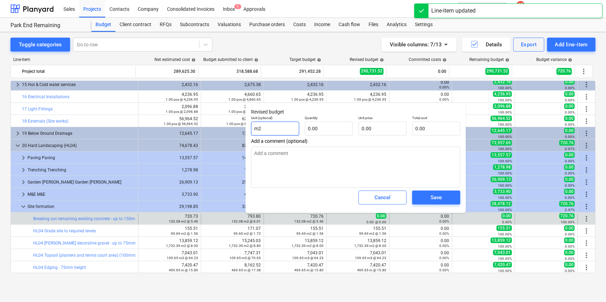
type input "m2"
type textarea "x"
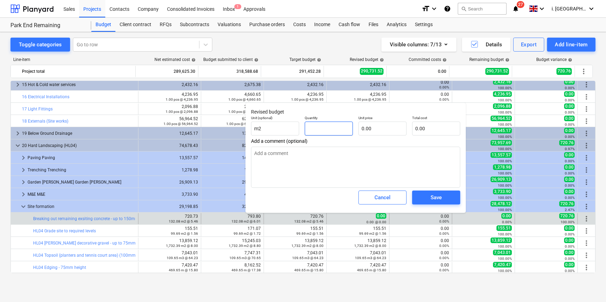
type textarea "x"
type input "1"
type textarea "x"
type input "13"
type textarea "x"
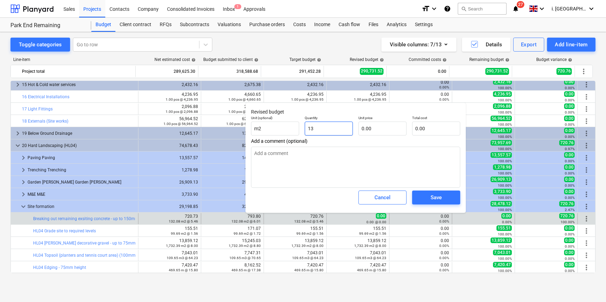
type input "132"
type textarea "x"
type input "132."
type textarea "x"
type input "132.0"
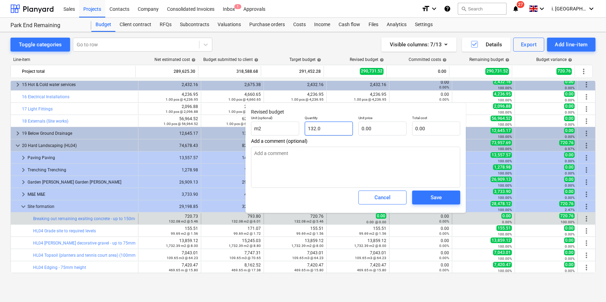
type textarea "x"
type input "132.08"
type textarea "x"
type input "5"
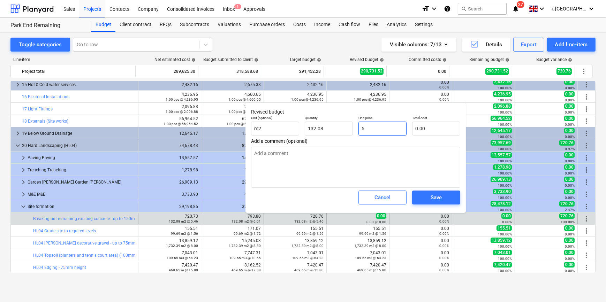
type input "660.40"
type textarea "x"
type input "5."
type textarea "x"
type input "5.4"
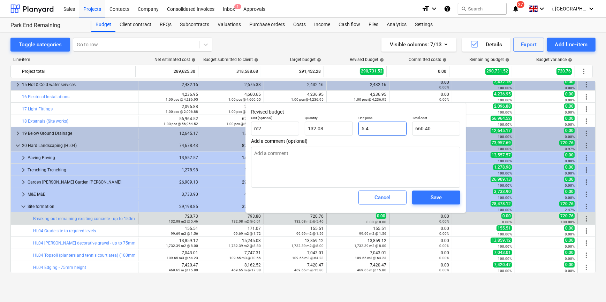
type input "713.23"
type textarea "x"
type input "5.45"
type input "719.84"
type textarea "x"
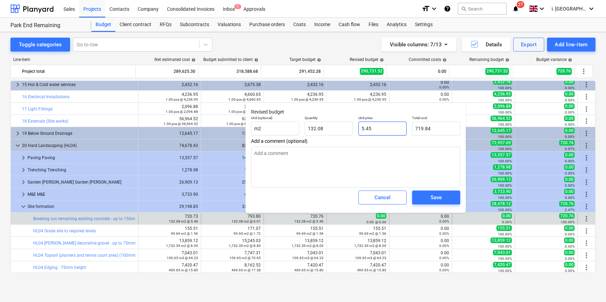
type input "5.457"
type input "720.76"
type input "5.457"
type textarea "x"
type input "5.46"
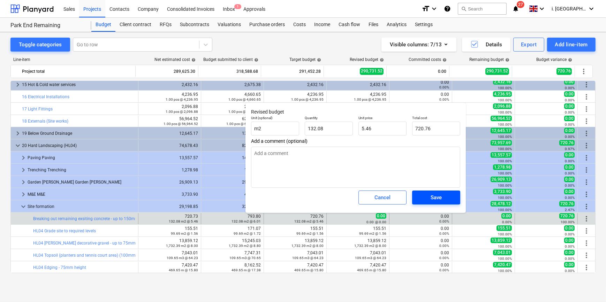
click at [452, 192] on button "Save" at bounding box center [436, 198] width 48 height 14
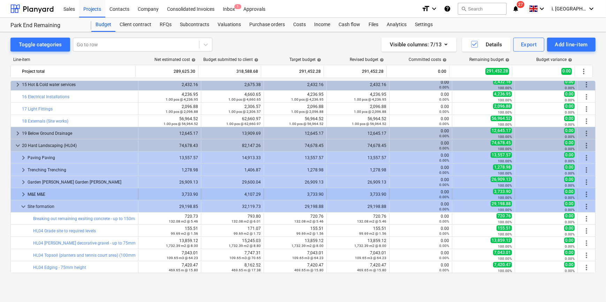
type textarea "x"
type input "132.08"
type input "5.46"
type input "720.76"
type textarea "x"
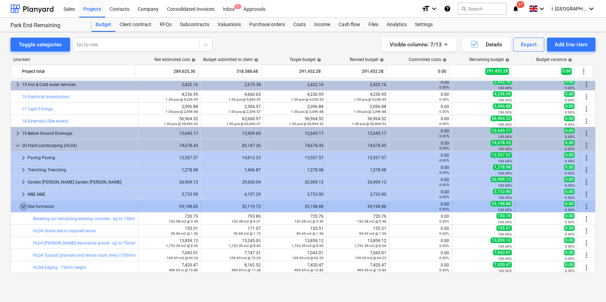
click at [22, 207] on span "keyboard_arrow_down" at bounding box center [23, 207] width 8 height 8
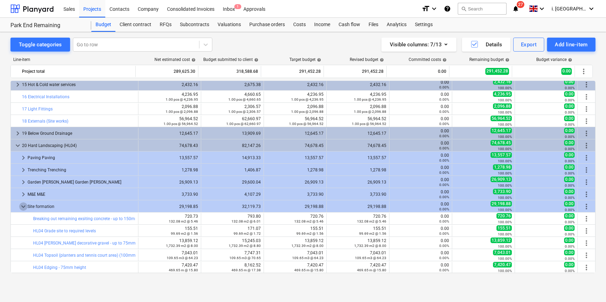
scroll to position [113, 0]
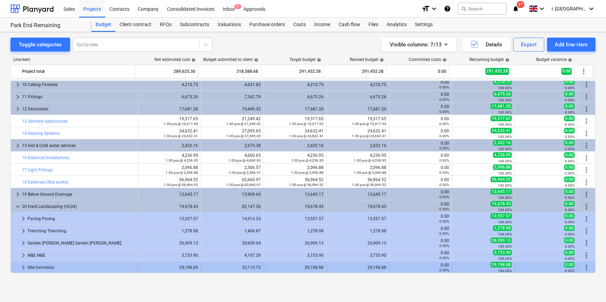
click at [21, 266] on span "keyboard_arrow_right" at bounding box center [23, 268] width 8 height 8
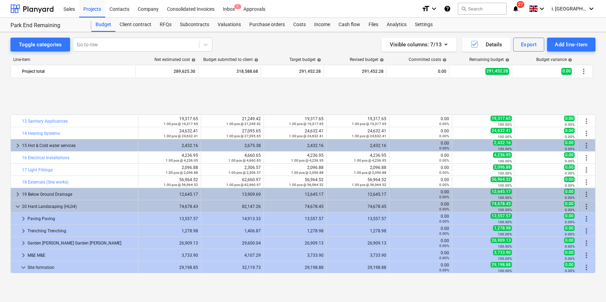
scroll to position [174, 0]
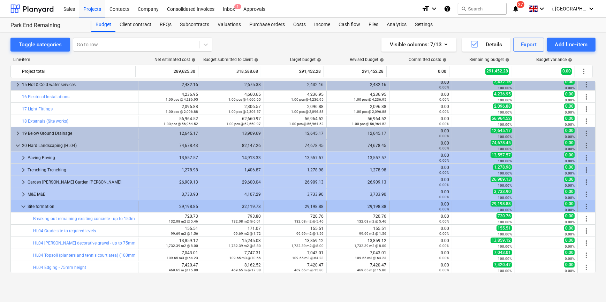
click at [21, 207] on span "keyboard_arrow_down" at bounding box center [23, 207] width 8 height 8
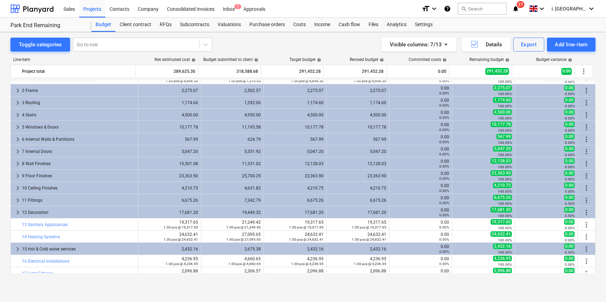
scroll to position [0, 0]
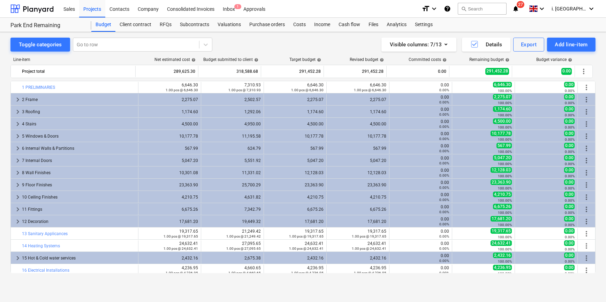
drag, startPoint x: 598, startPoint y: 194, endPoint x: 598, endPoint y: 206, distance: 11.9
click at [598, 206] on div "Toggle categories Go to row Visible columns : 7/13 Details Export Add line-item…" at bounding box center [303, 159] width 606 height 255
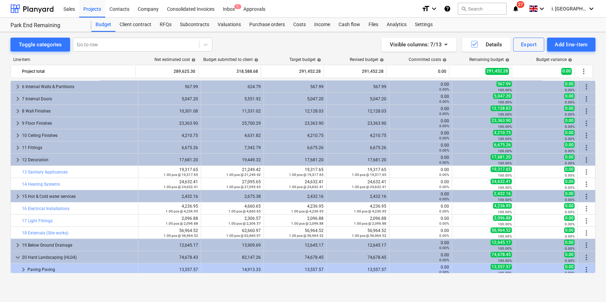
scroll to position [62, 0]
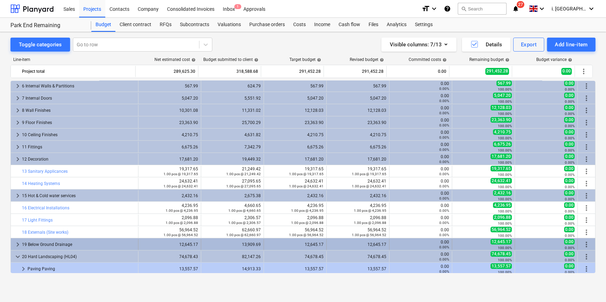
click at [15, 243] on span "keyboard_arrow_right" at bounding box center [18, 245] width 8 height 8
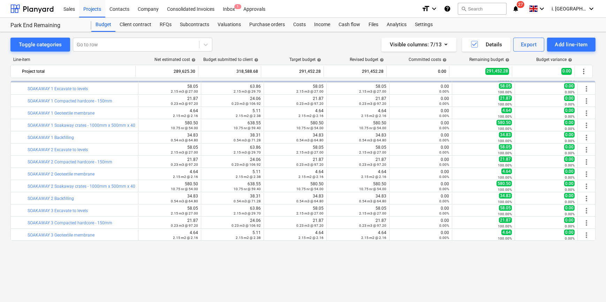
scroll to position [174, 0]
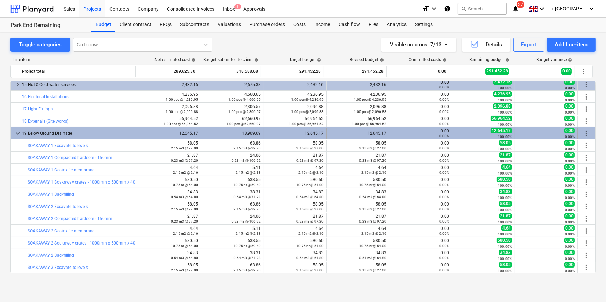
click at [584, 133] on span "more_vert" at bounding box center [587, 133] width 8 height 8
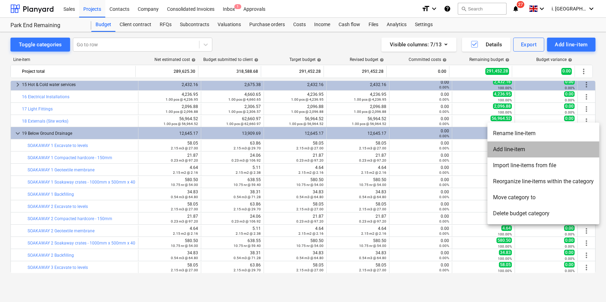
click at [543, 146] on li "Add line-item" at bounding box center [544, 150] width 112 height 16
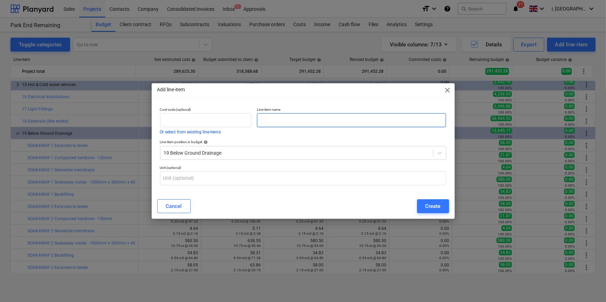
click at [273, 119] on input "text" at bounding box center [351, 120] width 189 height 14
type input "S"
type input "s"
type input "SOAKAWAY 1"
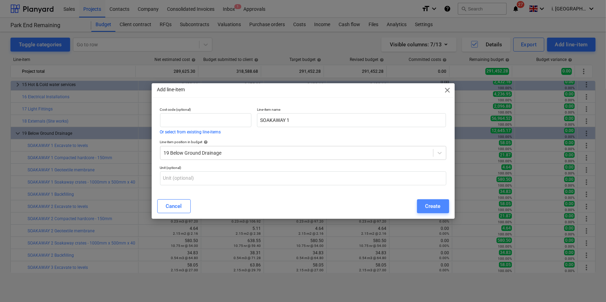
click at [433, 206] on div "Create" at bounding box center [433, 206] width 15 height 9
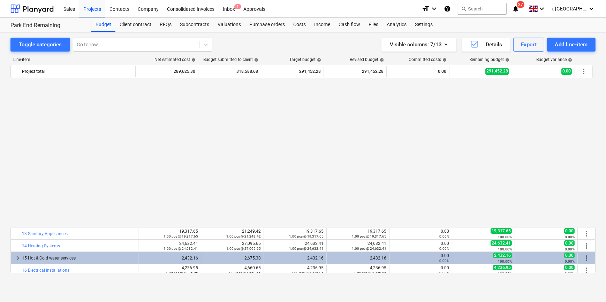
scroll to position [168, 0]
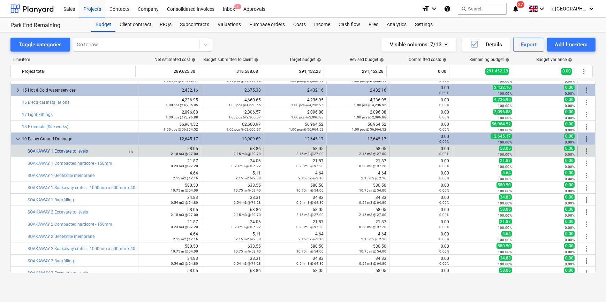
click at [63, 152] on link "SOAKAWAY 1 Excavate to levels" at bounding box center [58, 151] width 60 height 5
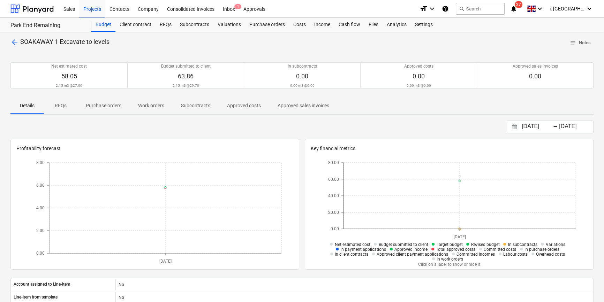
click at [13, 42] on span "arrow_back" at bounding box center [14, 42] width 8 height 8
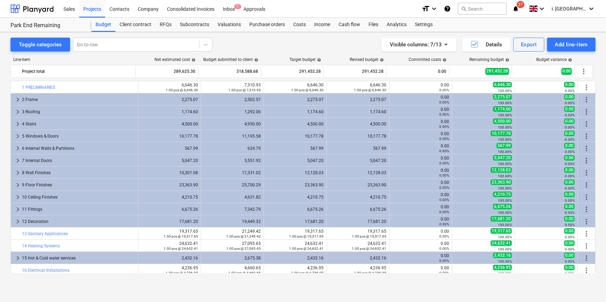
scroll to position [168, 0]
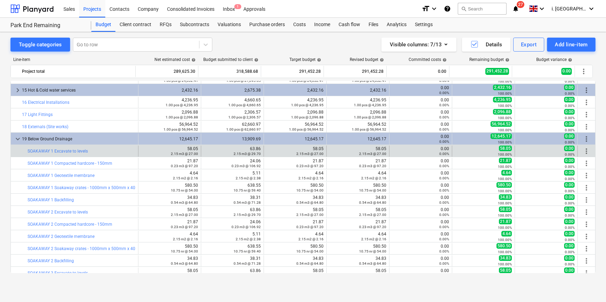
click at [584, 150] on span "more_vert" at bounding box center [587, 151] width 8 height 8
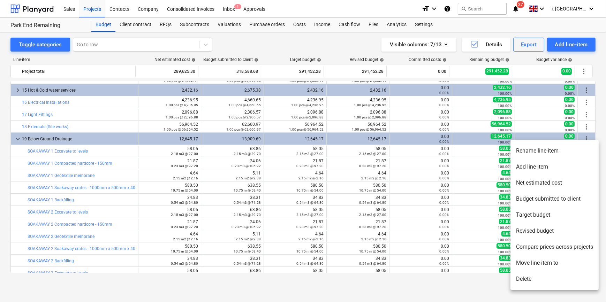
click at [544, 266] on li "Move line-item to" at bounding box center [555, 263] width 88 height 16
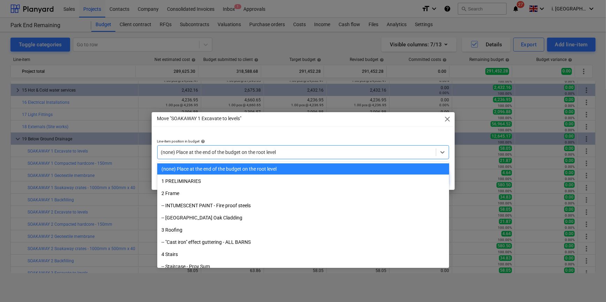
click at [372, 150] on div at bounding box center [296, 152] width 271 height 7
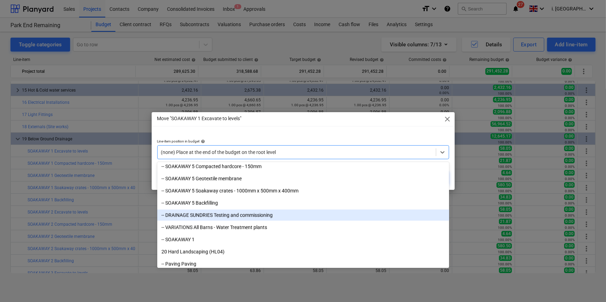
scroll to position [1648, 0]
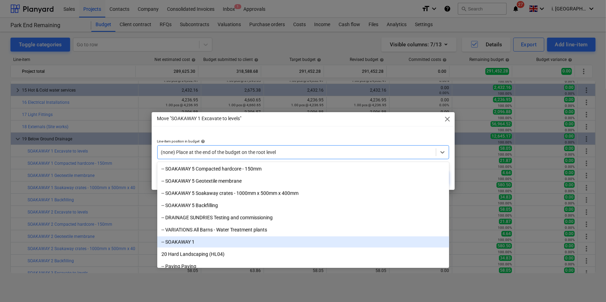
click at [227, 245] on div "-- SOAKAWAY 1" at bounding box center [303, 242] width 292 height 11
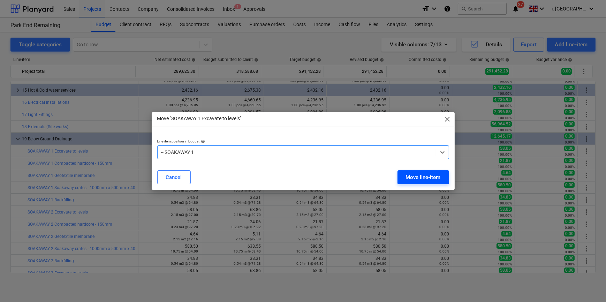
click at [436, 178] on div "Move line-item" at bounding box center [423, 177] width 35 height 9
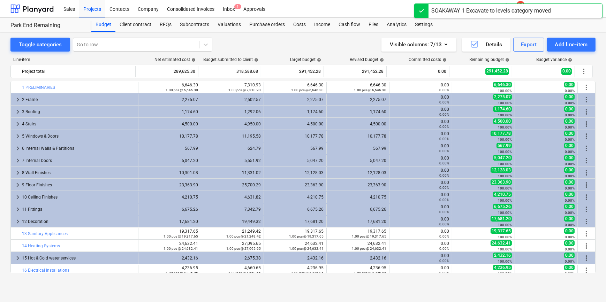
scroll to position [168, 0]
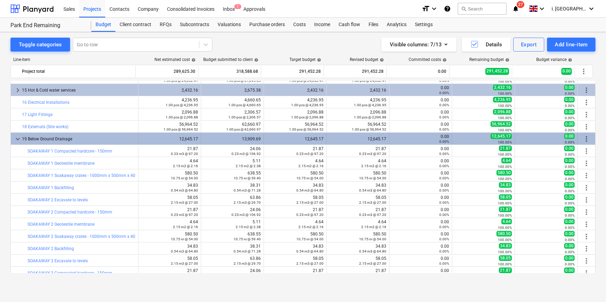
click at [583, 138] on span "more_vert" at bounding box center [587, 139] width 8 height 8
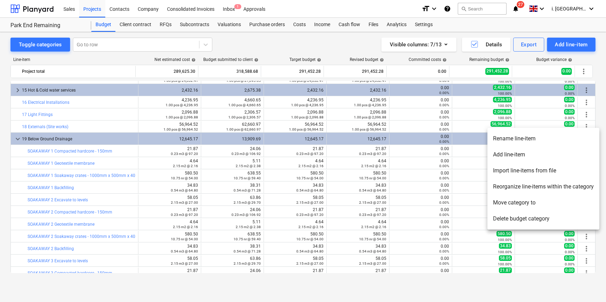
click at [425, 154] on div at bounding box center [303, 151] width 606 height 302
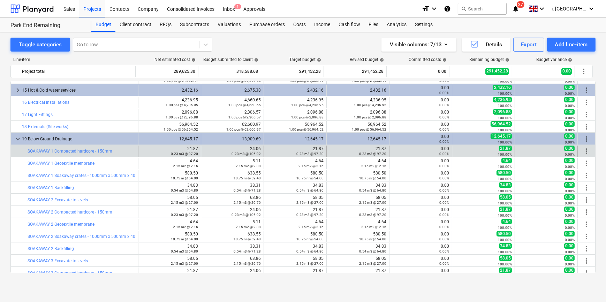
click at [584, 151] on span "more_vert" at bounding box center [587, 151] width 8 height 8
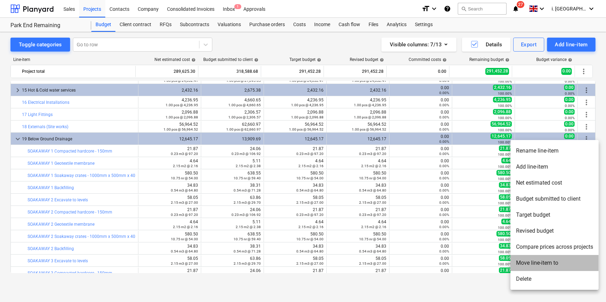
click at [550, 262] on li "Move line-item to" at bounding box center [555, 263] width 88 height 16
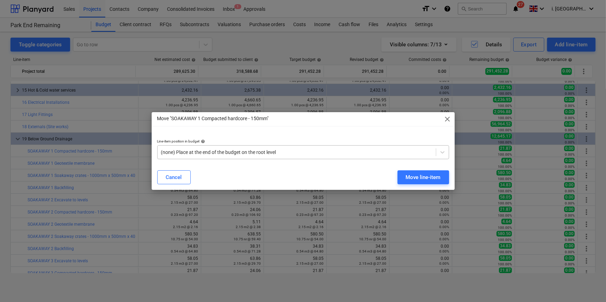
click at [393, 149] on div at bounding box center [296, 152] width 271 height 7
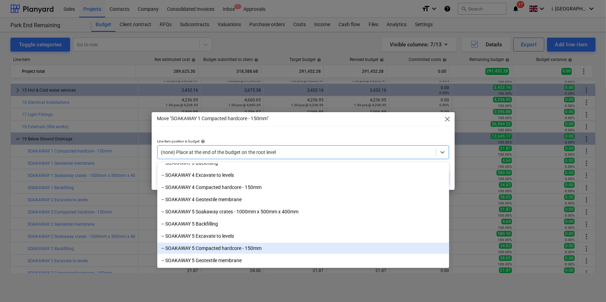
scroll to position [1648, 0]
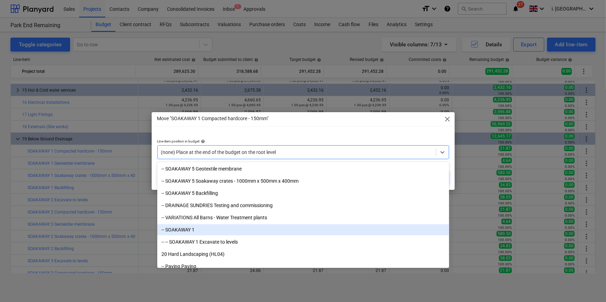
click at [202, 233] on div "-- SOAKAWAY 1" at bounding box center [303, 230] width 292 height 11
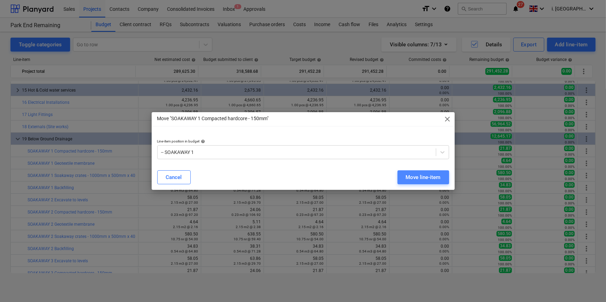
click at [413, 176] on div "Move line-item" at bounding box center [423, 177] width 35 height 9
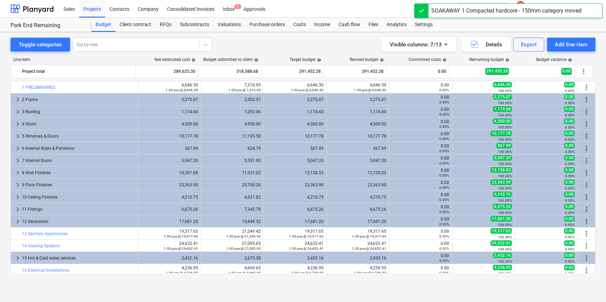
scroll to position [168, 0]
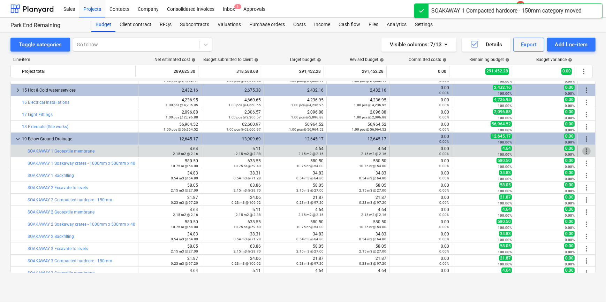
click at [584, 152] on span "more_vert" at bounding box center [587, 151] width 8 height 8
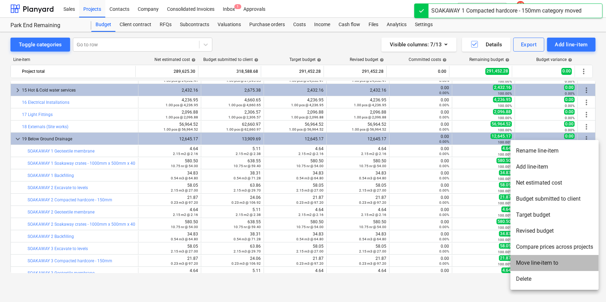
click at [534, 262] on li "Move line-item to" at bounding box center [555, 263] width 88 height 16
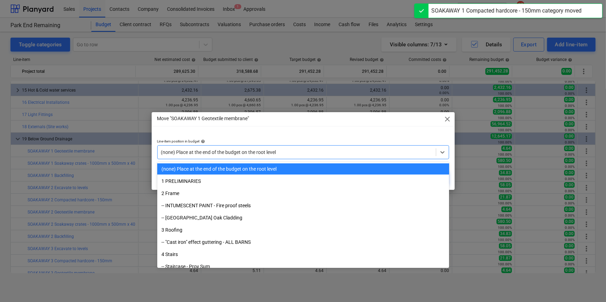
click at [376, 154] on div at bounding box center [296, 152] width 271 height 7
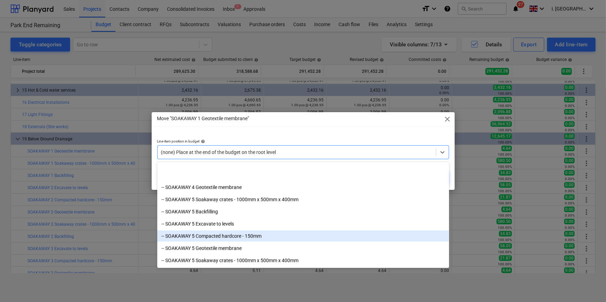
scroll to position [1648, 0]
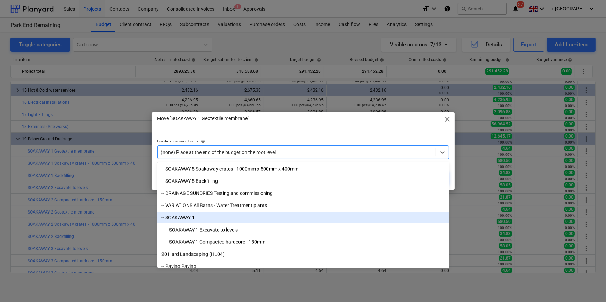
click at [281, 219] on div "-- SOAKAWAY 1" at bounding box center [303, 217] width 292 height 11
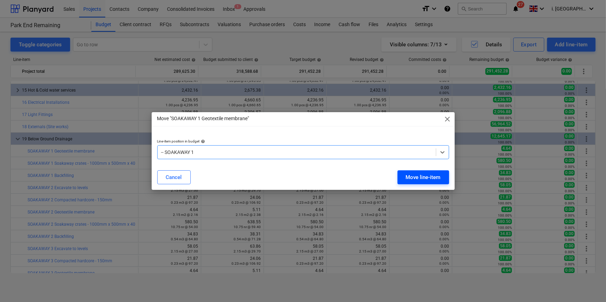
click at [426, 175] on div "Move line-item" at bounding box center [423, 177] width 35 height 9
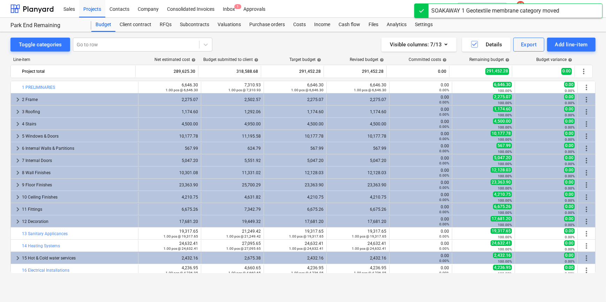
scroll to position [168, 0]
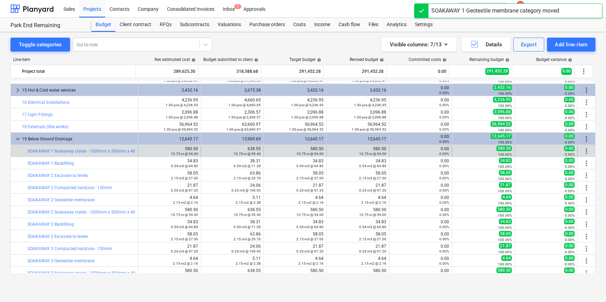
click at [584, 149] on span "more_vert" at bounding box center [587, 151] width 8 height 8
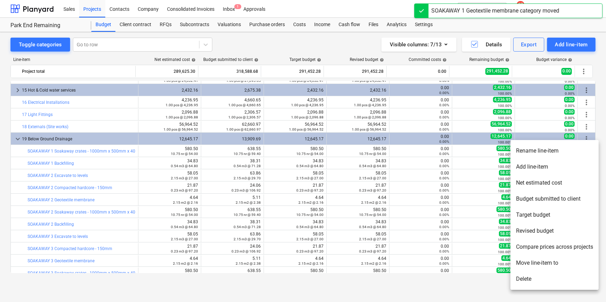
click at [562, 263] on li "Move line-item to" at bounding box center [555, 263] width 88 height 16
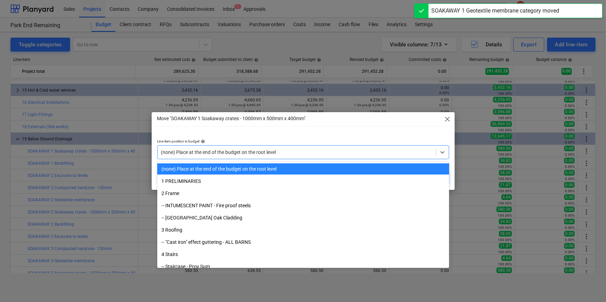
click at [295, 155] on div at bounding box center [296, 152] width 271 height 7
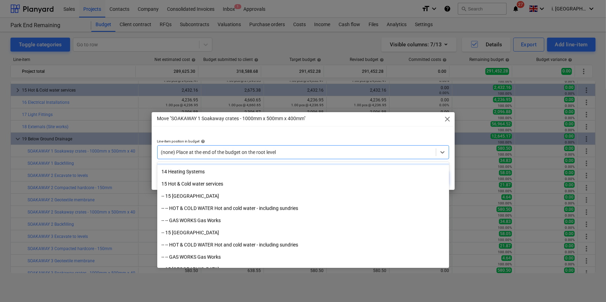
scroll to position [1190, 0]
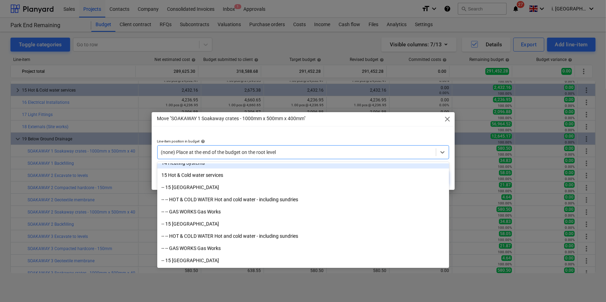
click at [445, 119] on span "close" at bounding box center [448, 119] width 8 height 8
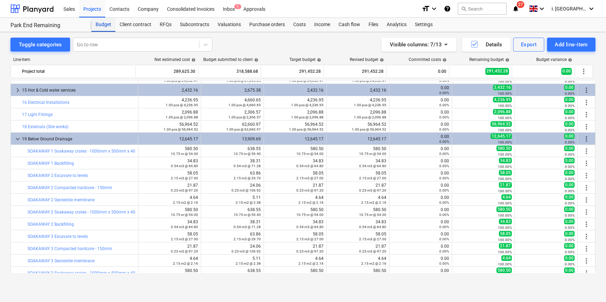
click at [101, 23] on div "Budget" at bounding box center [103, 25] width 24 height 14
click at [98, 27] on div "Budget" at bounding box center [103, 25] width 24 height 14
click at [99, 24] on div "Budget" at bounding box center [103, 25] width 24 height 14
click at [48, 10] on div at bounding box center [31, 8] width 43 height 17
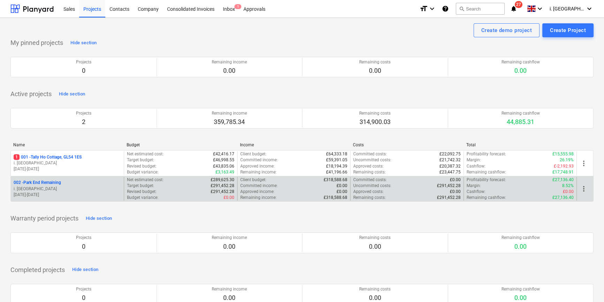
click at [585, 190] on span "more_vert" at bounding box center [584, 189] width 8 height 8
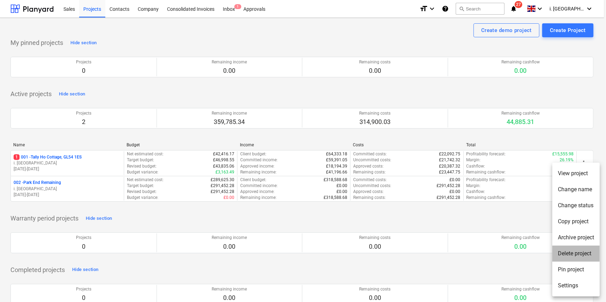
click at [581, 254] on li "Delete project" at bounding box center [576, 254] width 47 height 16
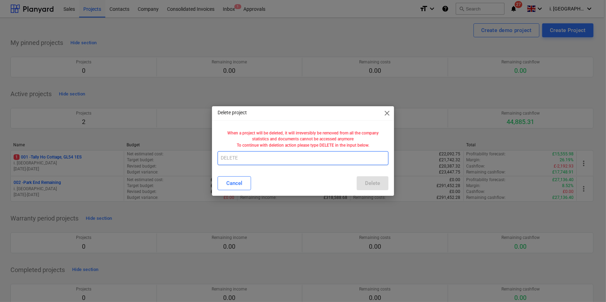
click at [346, 158] on input "text" at bounding box center [303, 158] width 171 height 14
type input "DELETE"
click at [380, 187] on div "Delete" at bounding box center [372, 183] width 15 height 9
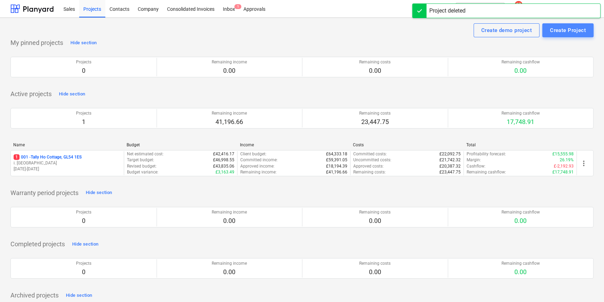
click at [567, 30] on div "Create Project" at bounding box center [568, 30] width 36 height 9
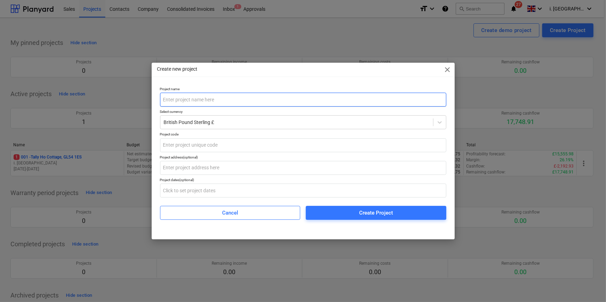
click at [206, 99] on input "text" at bounding box center [303, 100] width 286 height 14
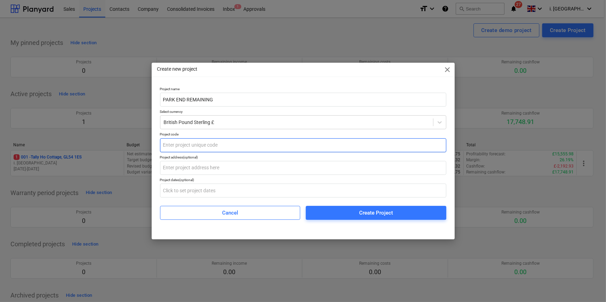
type input "PARK END REMAINING"
click at [177, 142] on input "text" at bounding box center [303, 145] width 286 height 14
type input "002"
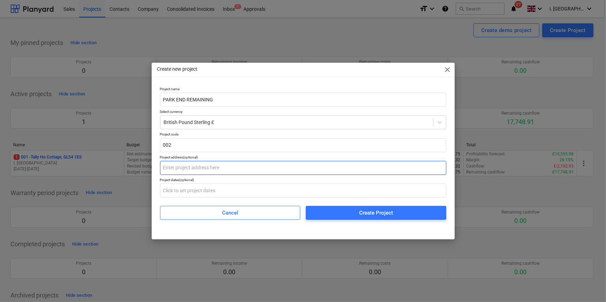
click at [213, 166] on input "text" at bounding box center [303, 168] width 286 height 14
paste input "PELB - [STREET_ADDRESS]"
type input "PELB - [STREET_ADDRESS]"
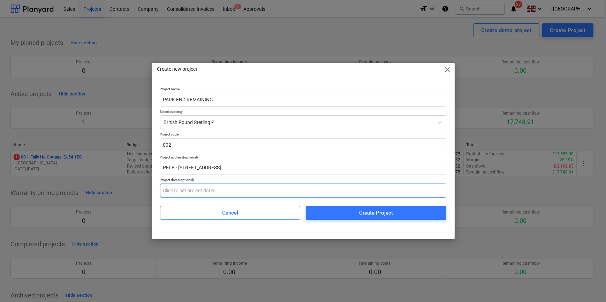
click at [235, 190] on input "text" at bounding box center [303, 191] width 286 height 14
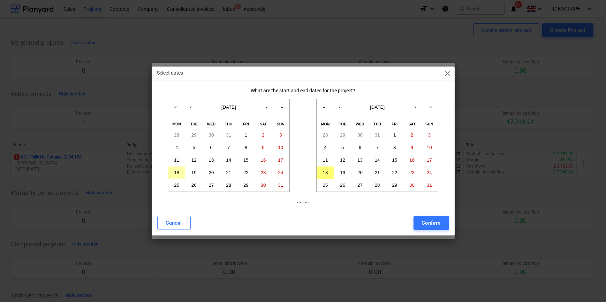
click at [177, 175] on abbr "18" at bounding box center [176, 172] width 5 height 5
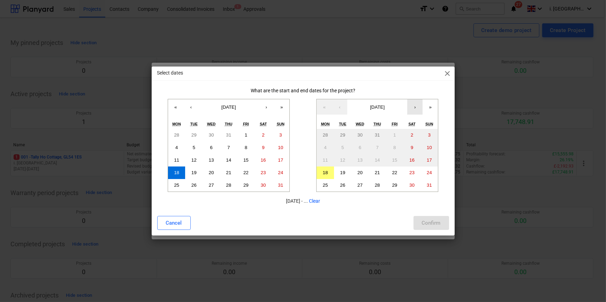
click at [415, 106] on button "›" at bounding box center [414, 106] width 15 height 15
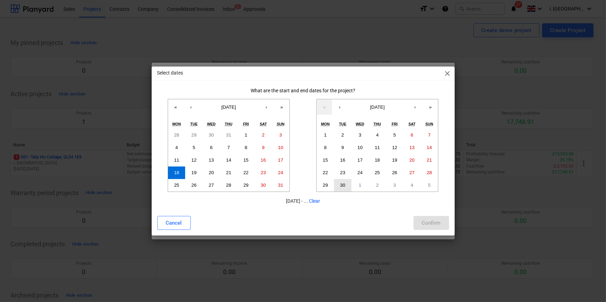
click at [345, 184] on button "30" at bounding box center [342, 185] width 17 height 13
click at [416, 107] on button "›" at bounding box center [414, 106] width 15 height 15
click at [392, 185] on abbr "31" at bounding box center [394, 185] width 5 height 5
click at [421, 225] on button "Confirm" at bounding box center [432, 223] width 36 height 14
type input "[DATE] - [DATE]"
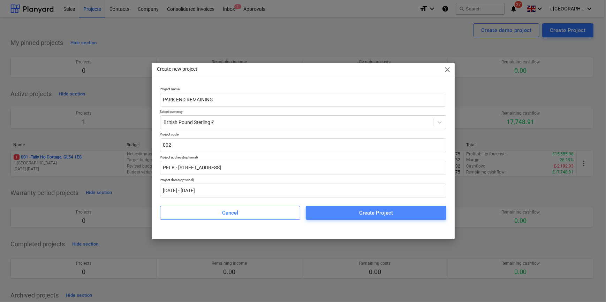
click at [402, 216] on span "Create Project" at bounding box center [376, 213] width 124 height 9
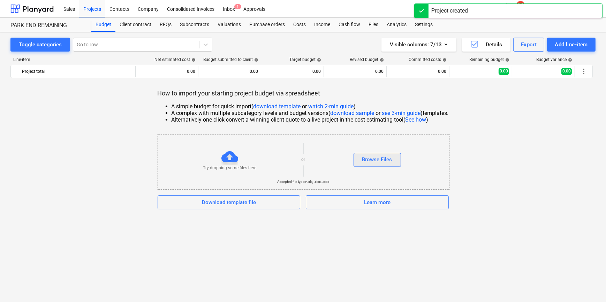
click at [386, 159] on div "Browse Files" at bounding box center [377, 159] width 30 height 9
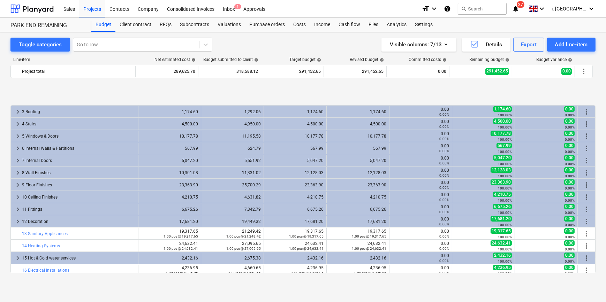
scroll to position [52, 0]
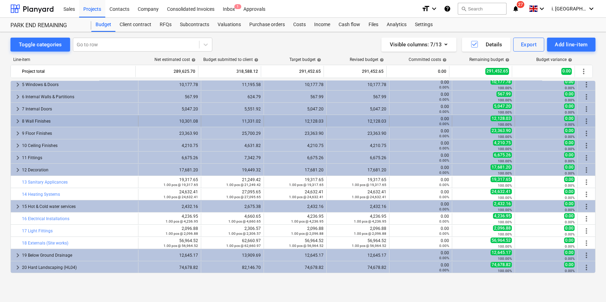
click at [15, 122] on span "keyboard_arrow_right" at bounding box center [18, 121] width 8 height 8
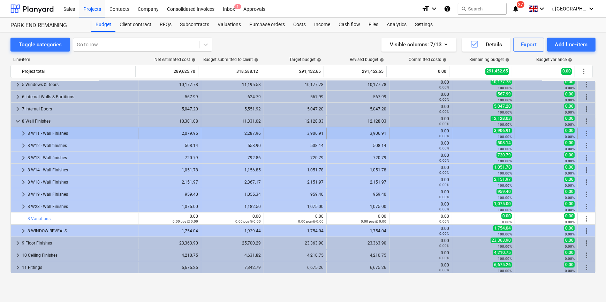
click at [22, 133] on span "keyboard_arrow_right" at bounding box center [23, 133] width 8 height 8
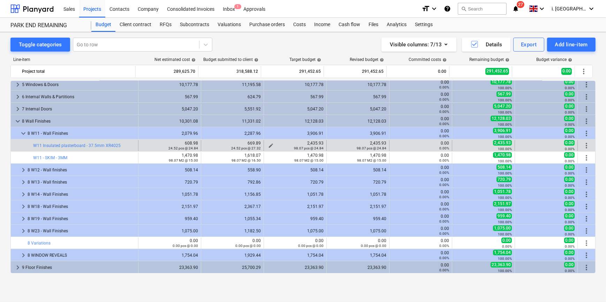
click at [276, 143] on div "2,435.93 98.07 pcs @ 24.84" at bounding box center [295, 146] width 57 height 10
click at [271, 143] on span "edit" at bounding box center [271, 146] width 6 height 6
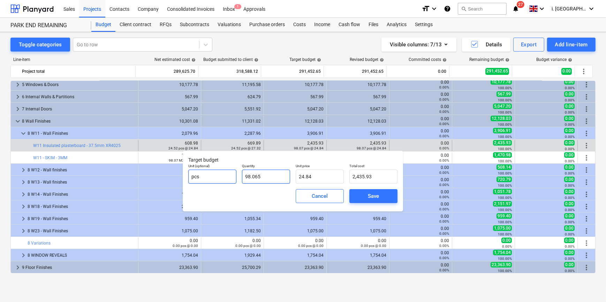
drag, startPoint x: 265, startPoint y: 177, endPoint x: 230, endPoint y: 177, distance: 34.9
click at [230, 177] on div "Unit (optional) pcs Quantity 98.065 Unit price 24.84 Total cost 2,435.93" at bounding box center [293, 173] width 215 height 25
type input "2"
type input "49.68"
type input "24"
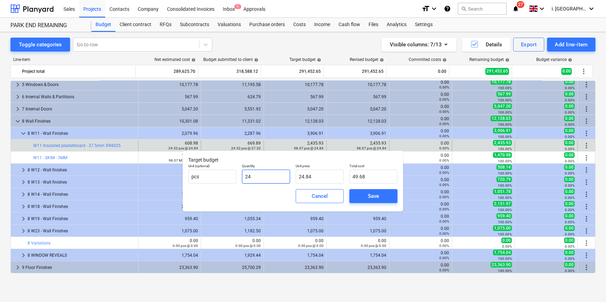
type input "596.16"
type input "24.5"
type input "608.58"
type input "24.52"
type input "609.08"
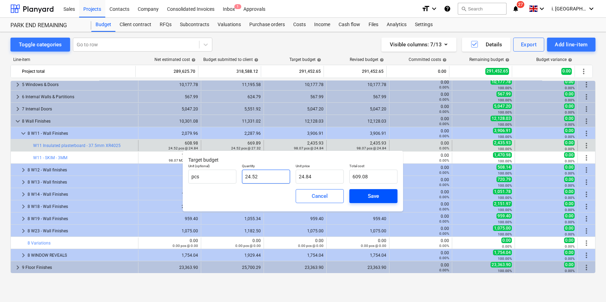
type input "24.52"
click at [366, 195] on span "Save" at bounding box center [373, 196] width 31 height 9
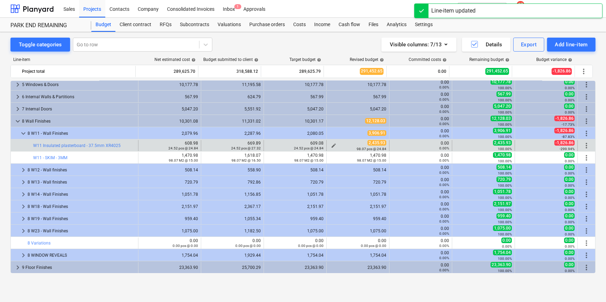
click at [332, 143] on span "edit" at bounding box center [334, 146] width 6 height 6
type textarea "x"
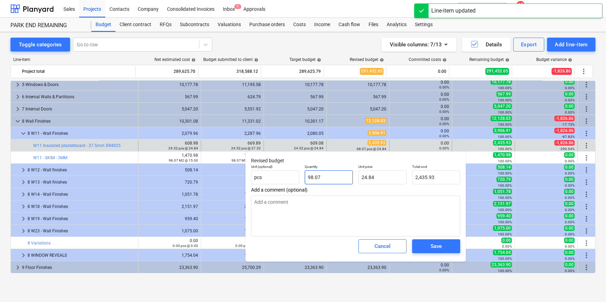
type input "98.065"
drag, startPoint x: 323, startPoint y: 177, endPoint x: 268, endPoint y: 177, distance: 54.8
click at [268, 177] on div "Unit (optional) pcs Quantity 98.065 Unit price 24.84 Total cost 2,435.93" at bounding box center [355, 174] width 215 height 25
type textarea "x"
type input "2"
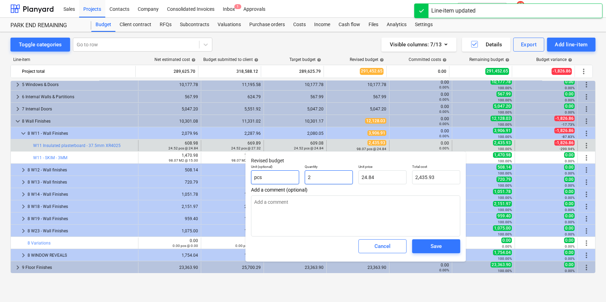
type input "49.68"
type input "2"
type textarea "x"
type input "2.00"
type textarea "x"
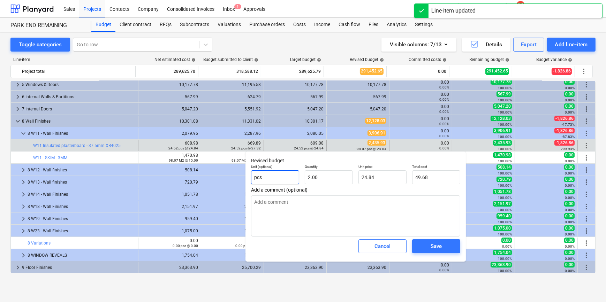
type input "pcs4"
click at [270, 177] on input "pcs4" at bounding box center [275, 178] width 48 height 14
type textarea "x"
type input "pcs4."
type textarea "x"
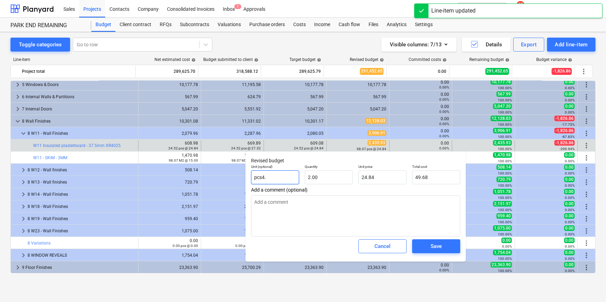
type input "pcs4.5"
type textarea "x"
type input "pcs4.52"
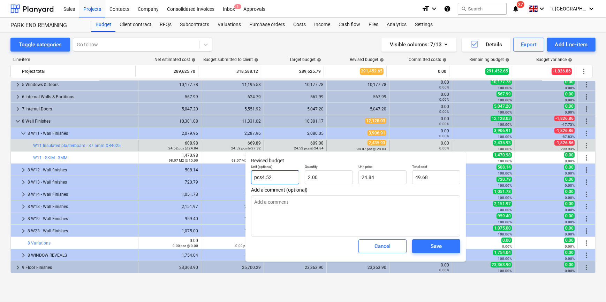
type textarea "x"
type input "pcs4.5"
type textarea "x"
type input "pcs4."
type textarea "x"
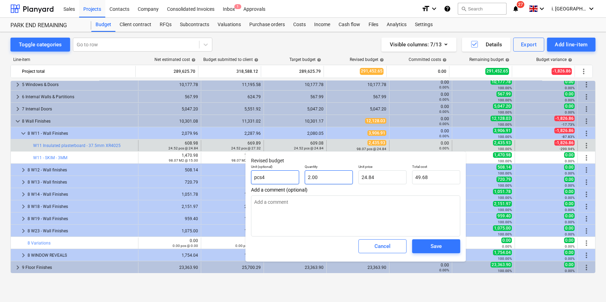
type input "pcs4"
type textarea "x"
type input "2"
click at [338, 178] on input "2" at bounding box center [329, 178] width 48 height 14
type textarea "x"
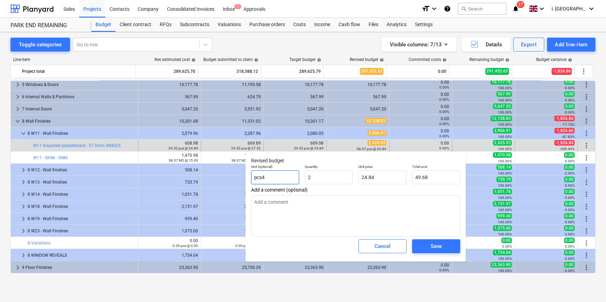
type input "2.00"
click at [281, 174] on input "pcs4" at bounding box center [275, 178] width 48 height 14
type textarea "x"
type input "pcs"
type textarea "x"
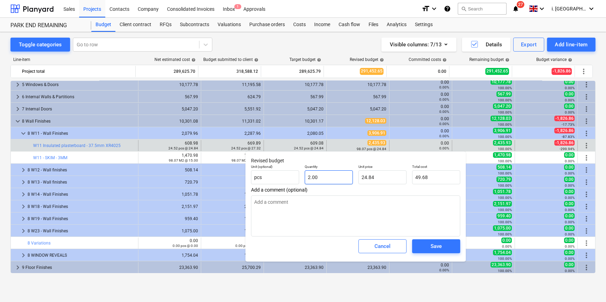
type input "2"
click at [324, 178] on input "2" at bounding box center [329, 178] width 48 height 14
type textarea "x"
type input "24"
type input "596.16"
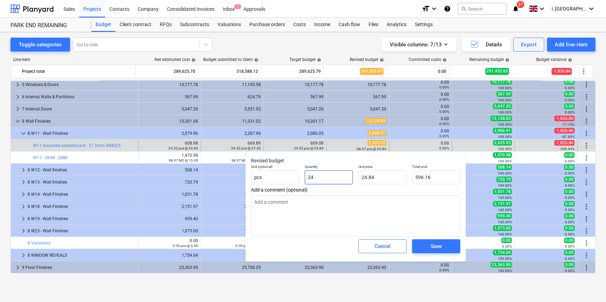
type textarea "x"
type input "24."
type textarea "x"
type input "24.5"
type input "608.58"
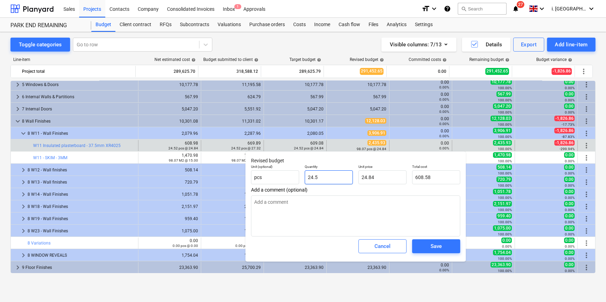
type textarea "x"
type input "24.52"
type input "609.08"
type input "24.52"
click at [447, 249] on span "Save" at bounding box center [436, 246] width 31 height 9
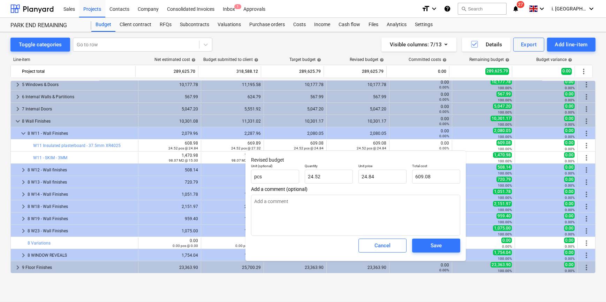
type textarea "x"
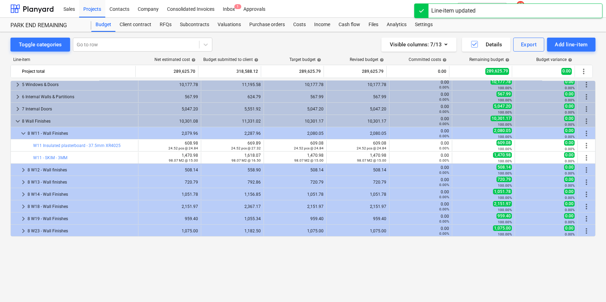
scroll to position [0, 0]
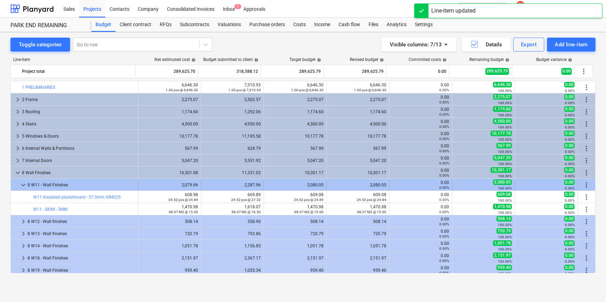
click at [24, 182] on span "keyboard_arrow_down" at bounding box center [23, 185] width 8 height 8
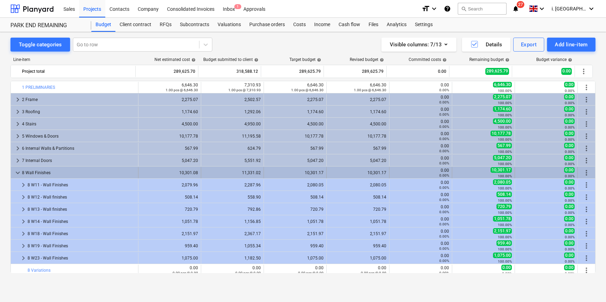
click at [17, 171] on span "keyboard_arrow_down" at bounding box center [18, 173] width 8 height 8
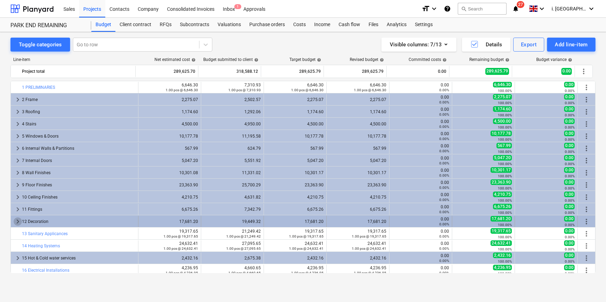
click at [17, 222] on span "keyboard_arrow_right" at bounding box center [18, 222] width 8 height 8
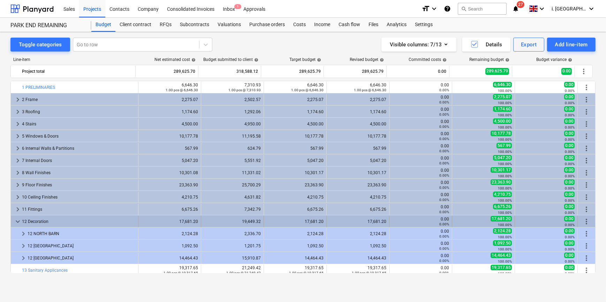
click at [16, 222] on span "keyboard_arrow_down" at bounding box center [18, 222] width 8 height 8
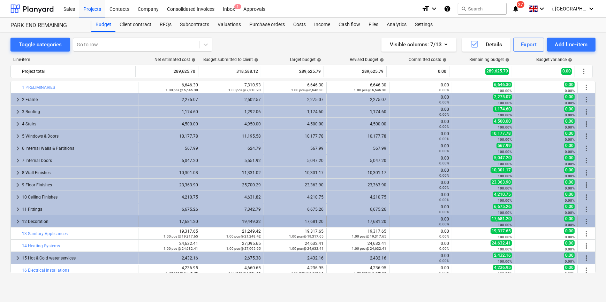
click at [17, 218] on span "keyboard_arrow_right" at bounding box center [18, 222] width 8 height 8
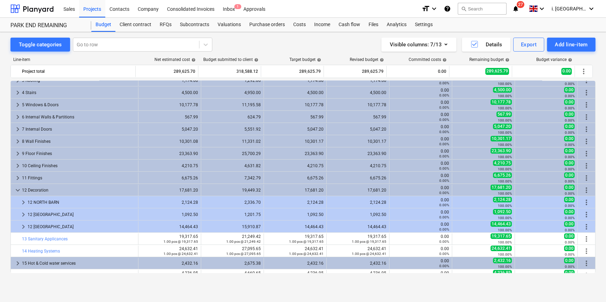
scroll to position [33, 0]
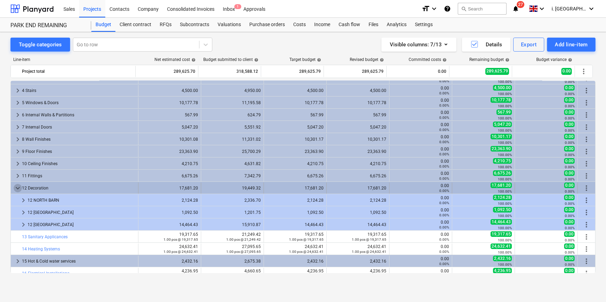
click at [16, 189] on span "keyboard_arrow_down" at bounding box center [18, 188] width 8 height 8
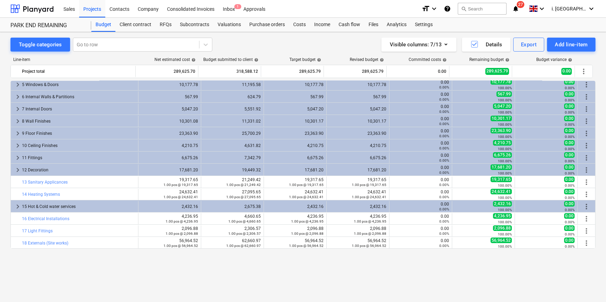
scroll to position [0, 0]
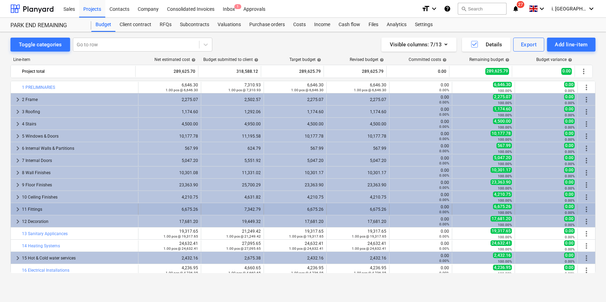
click at [15, 210] on span "keyboard_arrow_right" at bounding box center [18, 209] width 8 height 8
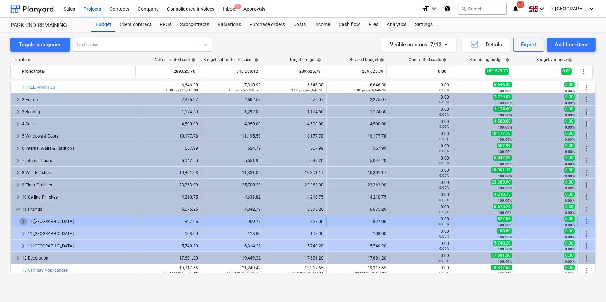
click at [23, 222] on span "keyboard_arrow_right" at bounding box center [23, 222] width 8 height 8
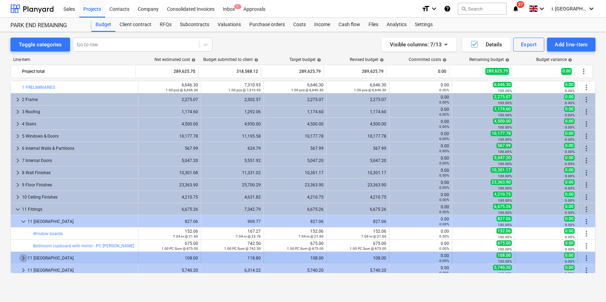
click at [24, 256] on span "keyboard_arrow_right" at bounding box center [23, 258] width 8 height 8
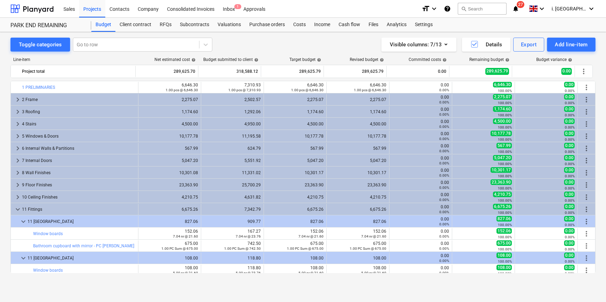
scroll to position [125, 0]
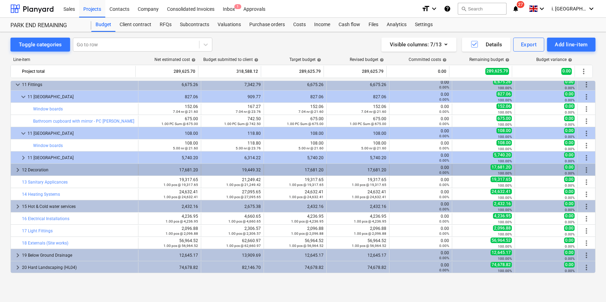
click at [17, 169] on span "keyboard_arrow_right" at bounding box center [18, 170] width 8 height 8
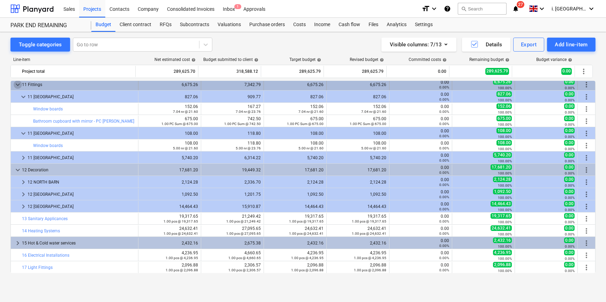
click at [17, 85] on span "keyboard_arrow_down" at bounding box center [18, 85] width 8 height 8
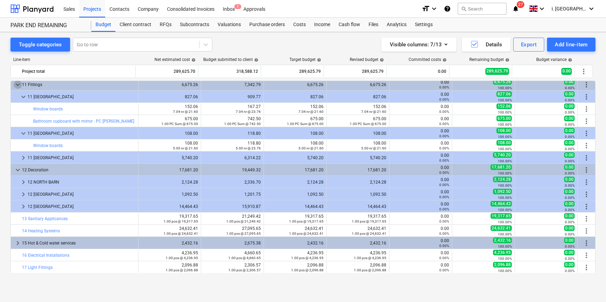
scroll to position [88, 0]
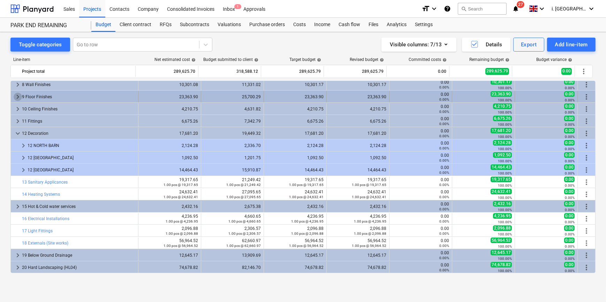
click at [18, 94] on span "keyboard_arrow_right" at bounding box center [18, 97] width 8 height 8
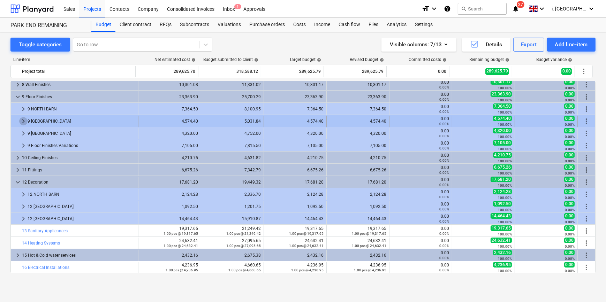
click at [19, 121] on span "keyboard_arrow_right" at bounding box center [23, 121] width 8 height 8
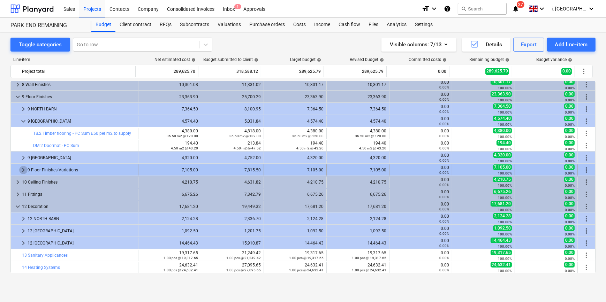
click at [21, 168] on span "keyboard_arrow_right" at bounding box center [23, 170] width 8 height 8
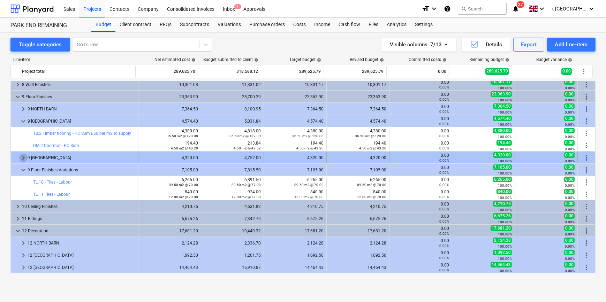
click at [22, 155] on span "keyboard_arrow_right" at bounding box center [23, 158] width 8 height 8
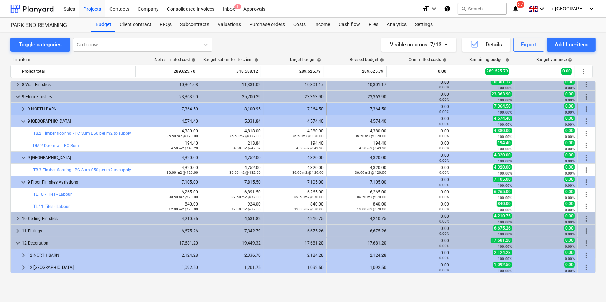
click at [22, 109] on span "keyboard_arrow_right" at bounding box center [23, 109] width 8 height 8
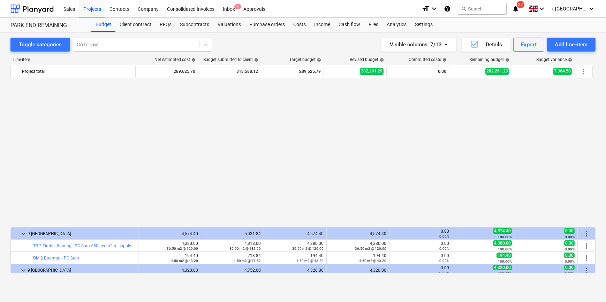
scroll to position [168, 0]
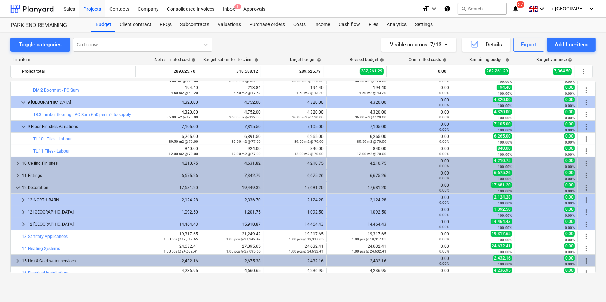
click at [18, 126] on div at bounding box center [17, 126] width 6 height 11
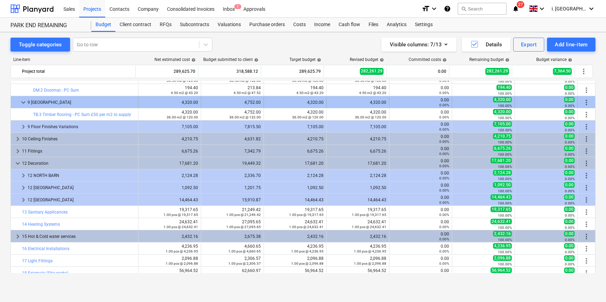
click at [21, 100] on span "keyboard_arrow_down" at bounding box center [23, 102] width 8 height 8
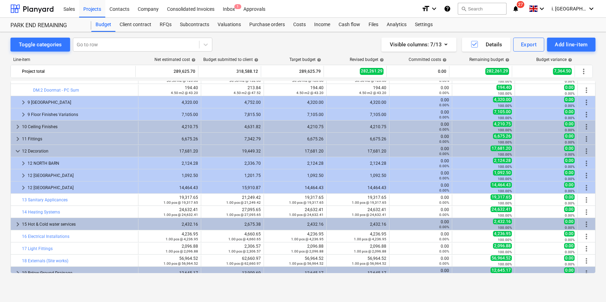
scroll to position [0, 0]
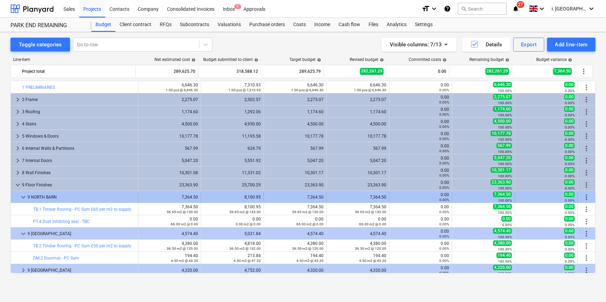
click at [22, 197] on span "keyboard_arrow_down" at bounding box center [23, 197] width 8 height 8
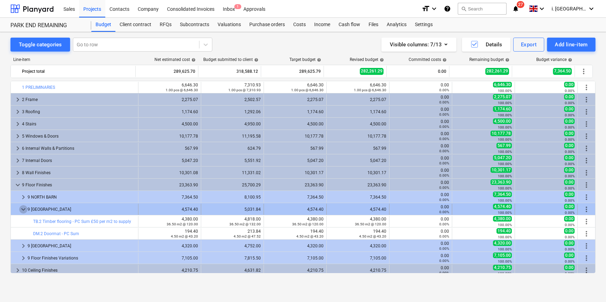
click at [23, 210] on span "keyboard_arrow_down" at bounding box center [23, 209] width 8 height 8
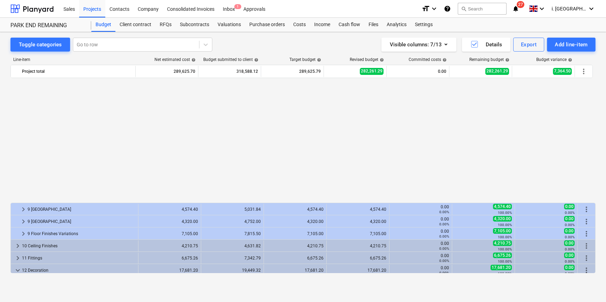
scroll to position [137, 0]
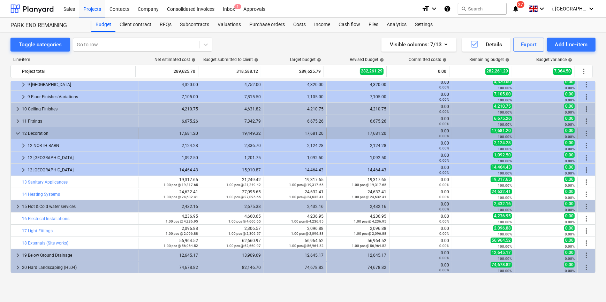
click at [16, 132] on span "keyboard_arrow_down" at bounding box center [18, 133] width 8 height 8
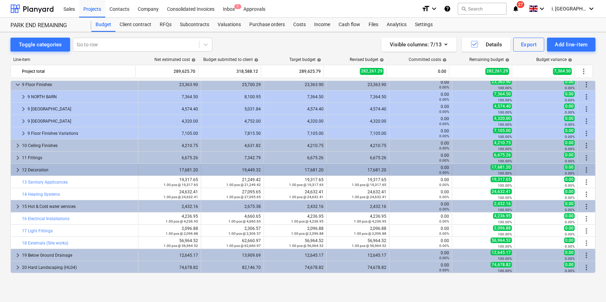
scroll to position [100, 0]
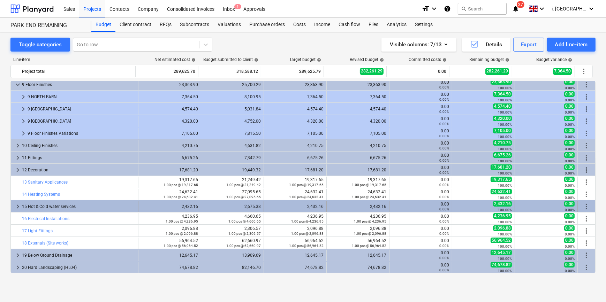
click at [16, 203] on span "keyboard_arrow_right" at bounding box center [18, 207] width 8 height 8
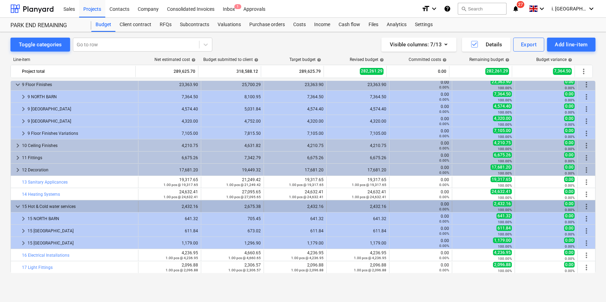
click at [17, 206] on span "keyboard_arrow_down" at bounding box center [18, 207] width 8 height 8
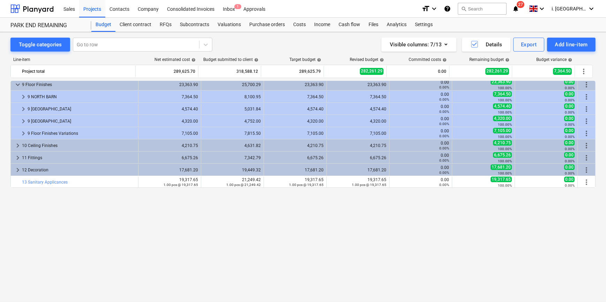
scroll to position [0, 0]
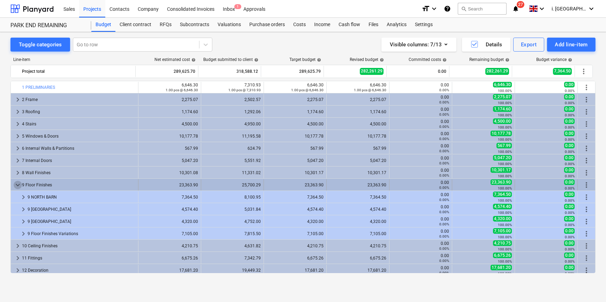
click at [17, 182] on span "keyboard_arrow_down" at bounding box center [18, 185] width 8 height 8
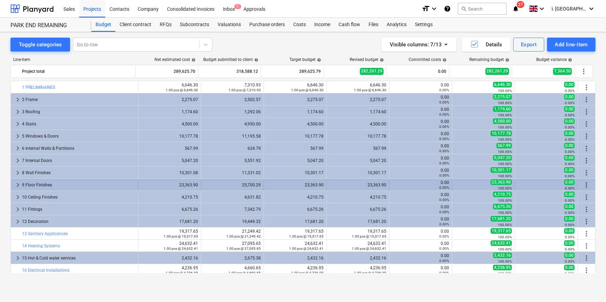
click at [16, 185] on span "keyboard_arrow_right" at bounding box center [18, 185] width 8 height 8
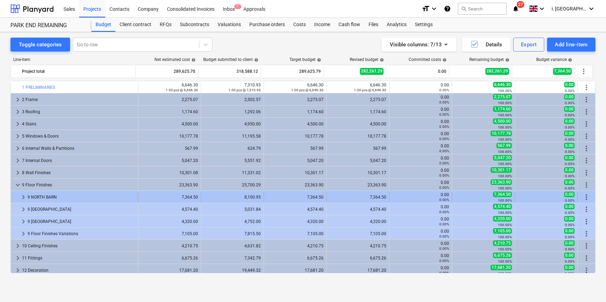
click at [22, 196] on span "keyboard_arrow_right" at bounding box center [23, 197] width 8 height 8
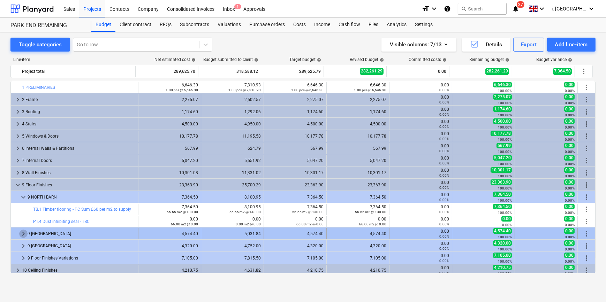
click at [22, 233] on span "keyboard_arrow_right" at bounding box center [23, 234] width 8 height 8
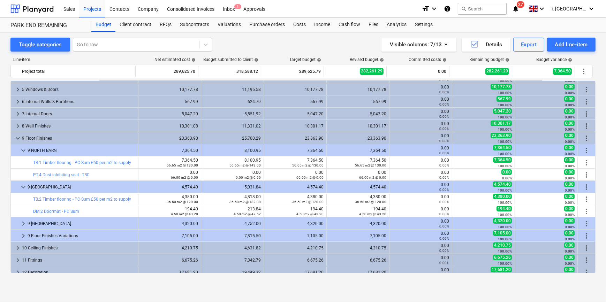
scroll to position [57, 0]
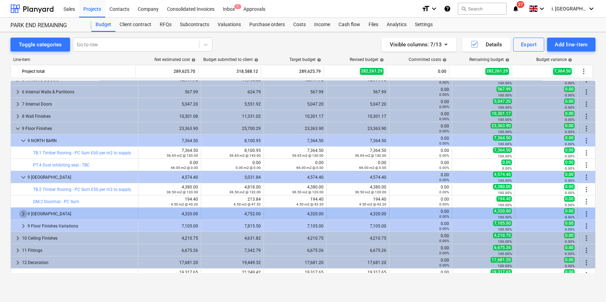
click at [21, 213] on span "keyboard_arrow_right" at bounding box center [23, 214] width 8 height 8
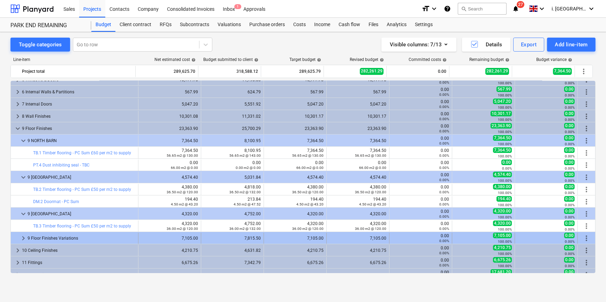
click at [22, 240] on span "keyboard_arrow_right" at bounding box center [23, 238] width 8 height 8
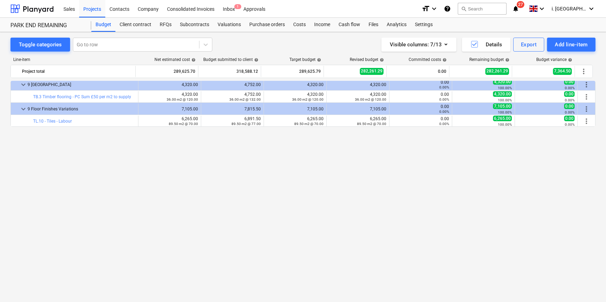
scroll to position [17, 0]
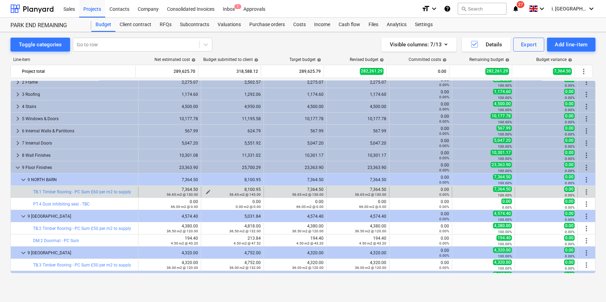
click at [206, 189] on span "edit" at bounding box center [208, 192] width 6 height 6
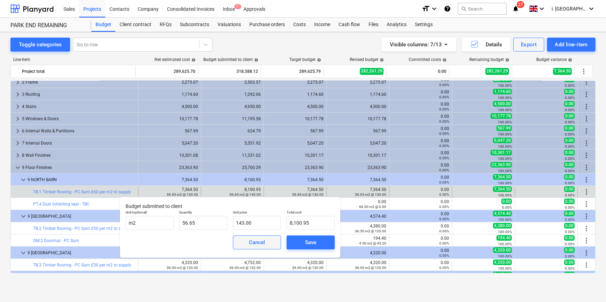
click at [256, 242] on div "Cancel" at bounding box center [257, 242] width 16 height 9
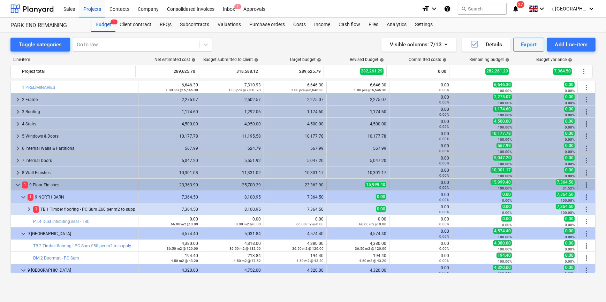
scroll to position [17, 0]
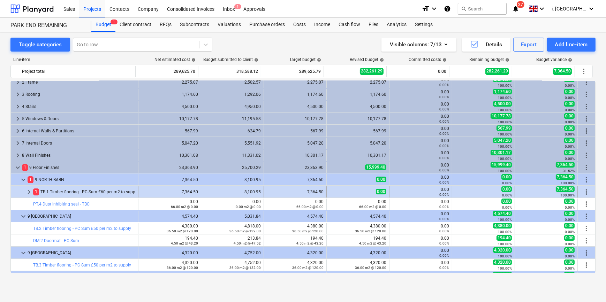
click at [28, 190] on span "keyboard_arrow_right" at bounding box center [29, 192] width 8 height 8
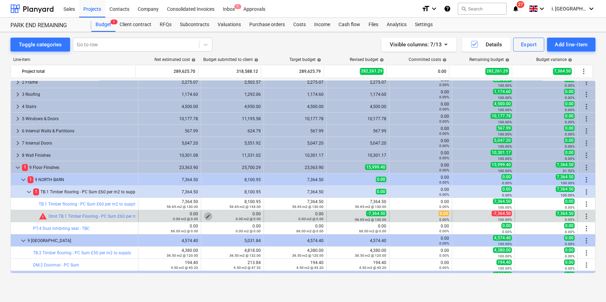
click at [205, 215] on span "edit" at bounding box center [208, 217] width 6 height 6
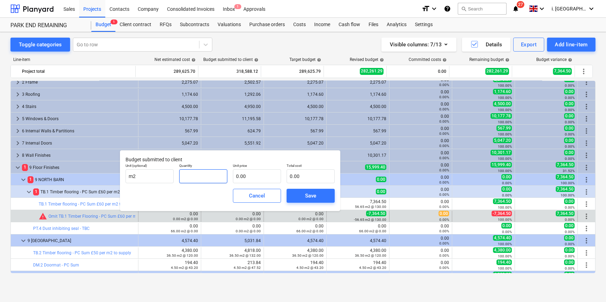
click at [208, 179] on input "text" at bounding box center [203, 177] width 48 height 14
type input "56.65"
type input "0.00"
drag, startPoint x: 242, startPoint y: 157, endPoint x: 237, endPoint y: 151, distance: 7.2
click at [237, 151] on div "Budget submitted to client Unit (optional) m2 Quantity 56.65 Unit price 0.00 To…" at bounding box center [230, 180] width 220 height 61
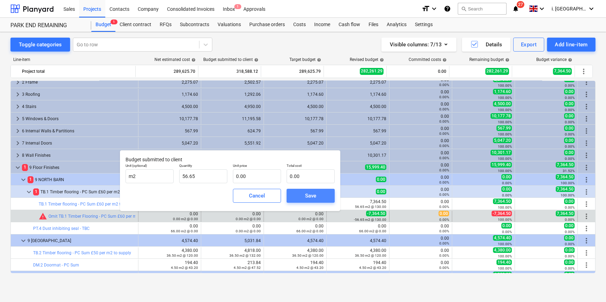
click at [310, 195] on div "Save" at bounding box center [310, 196] width 11 height 9
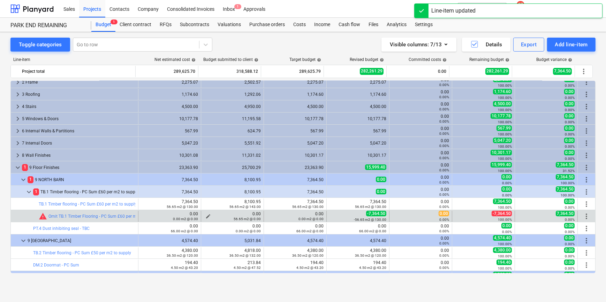
click at [204, 217] on div "56.65 m2 @ 0.00" at bounding box center [232, 219] width 57 height 5
click at [205, 215] on span "edit" at bounding box center [208, 217] width 6 height 6
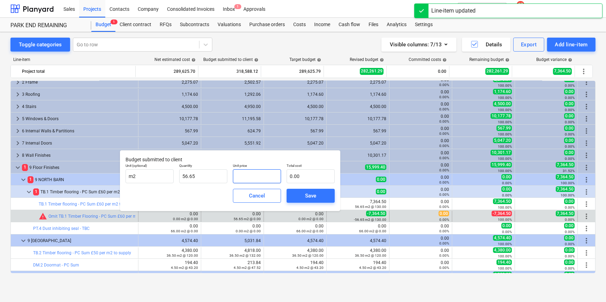
click at [259, 173] on input "text" at bounding box center [257, 177] width 48 height 14
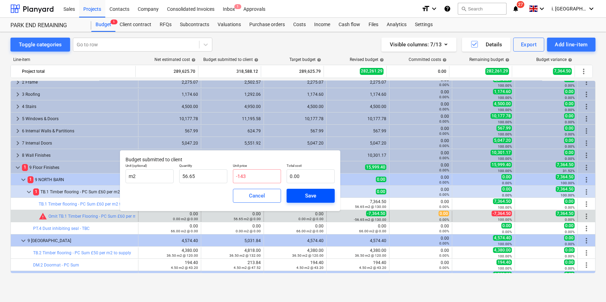
type input "0.00"
click at [307, 194] on div "Save" at bounding box center [310, 196] width 11 height 9
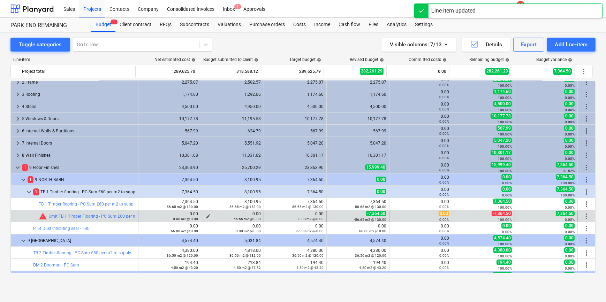
click at [205, 217] on div "56.65 m2 @ 0.00" at bounding box center [232, 219] width 57 height 5
click at [205, 214] on span "edit" at bounding box center [208, 217] width 6 height 6
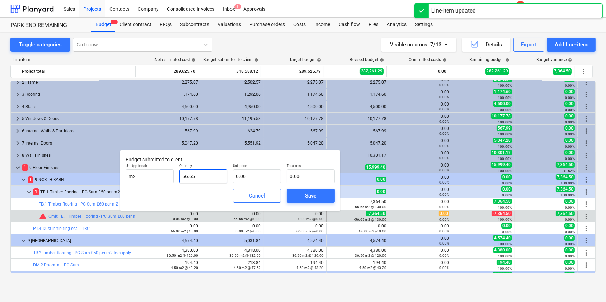
click at [182, 176] on input "56.65" at bounding box center [203, 177] width 48 height 14
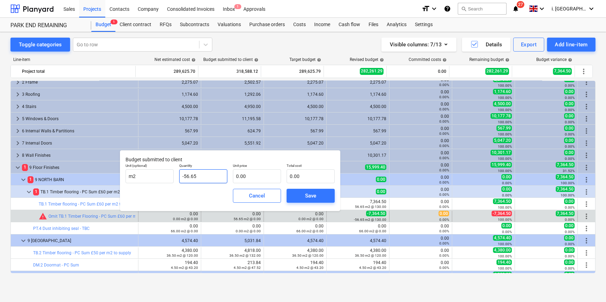
type input "-56.65"
type input "1"
type input "-56.65"
type input "14"
type input "-793.10"
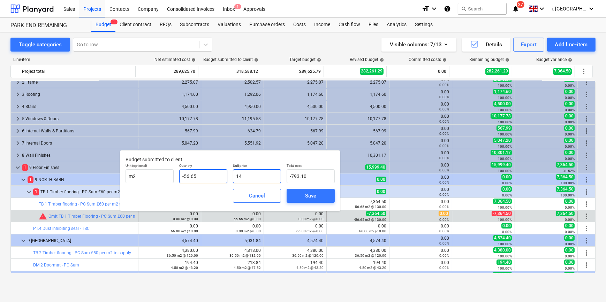
type input "143"
type input "-8,100.95"
type input "143.00"
click at [315, 196] on div "Save" at bounding box center [310, 196] width 11 height 9
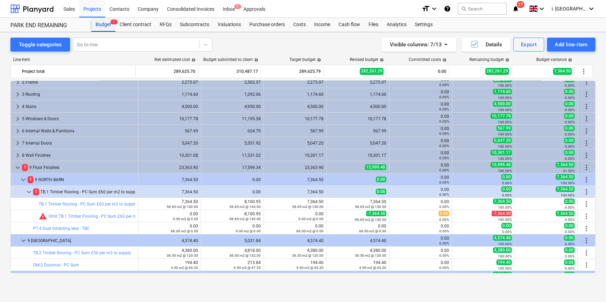
click at [108, 26] on div "Budget 1" at bounding box center [103, 25] width 24 height 14
click at [43, 23] on div "PARK END REMAINING" at bounding box center [46, 25] width 73 height 7
click at [41, 13] on div at bounding box center [31, 8] width 43 height 17
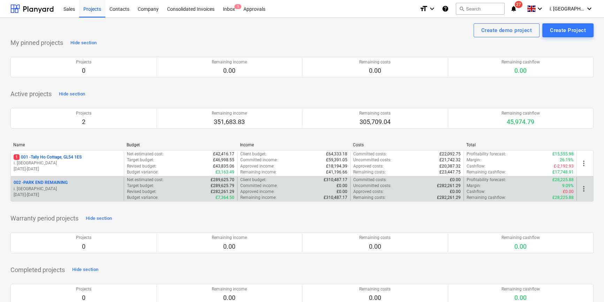
click at [66, 181] on p "002 - PARK END REMAINING" at bounding box center [41, 183] width 54 height 6
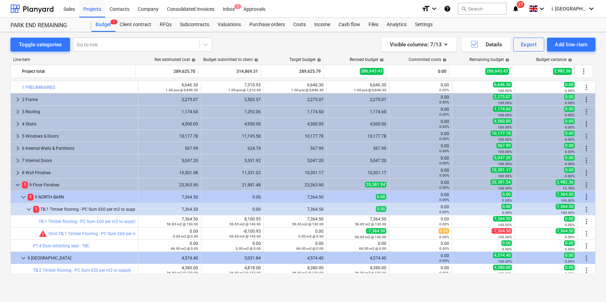
scroll to position [17, 0]
